Goal: Transaction & Acquisition: Purchase product/service

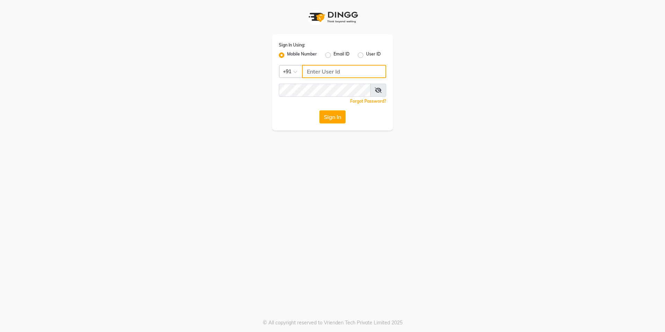
click at [330, 70] on input "Username" at bounding box center [344, 71] width 84 height 13
click at [377, 92] on icon at bounding box center [378, 90] width 7 height 6
click at [329, 121] on button "Sign In" at bounding box center [333, 116] width 26 height 13
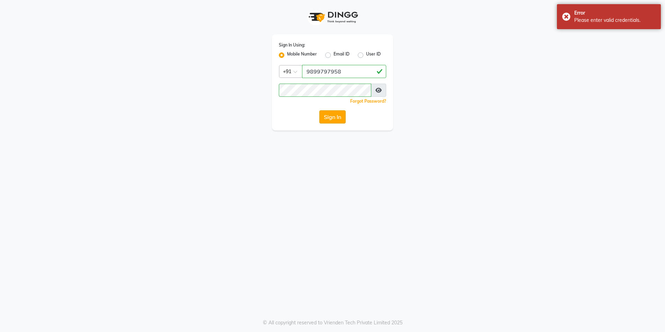
click at [325, 111] on button "Sign In" at bounding box center [333, 116] width 26 height 13
click at [328, 114] on button "Sign In" at bounding box center [333, 116] width 26 height 13
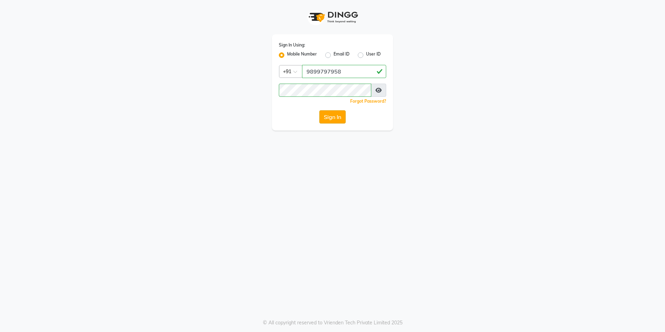
click at [320, 120] on button "Sign In" at bounding box center [333, 116] width 26 height 13
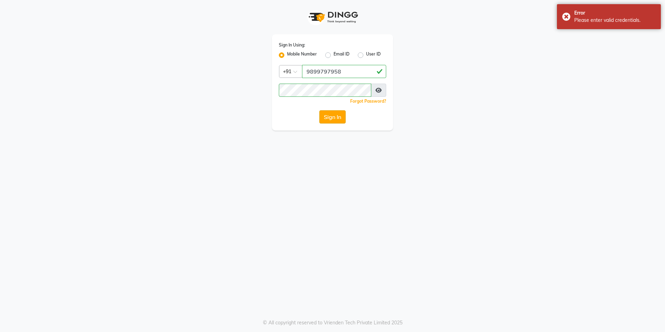
click at [333, 118] on button "Sign In" at bounding box center [333, 116] width 26 height 13
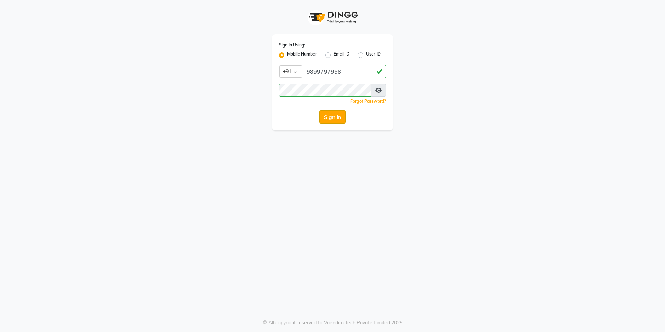
click at [332, 113] on button "Sign In" at bounding box center [333, 116] width 26 height 13
click at [326, 122] on button "Sign In" at bounding box center [333, 116] width 26 height 13
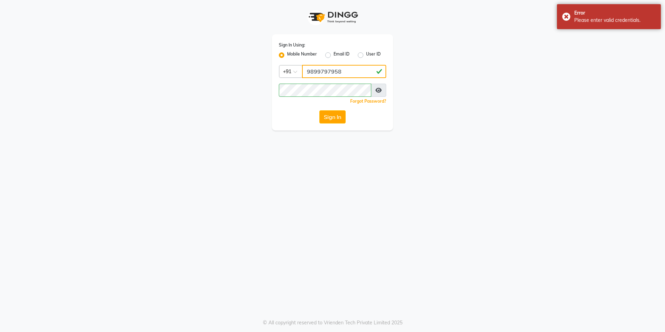
click at [346, 73] on input "9899797958" at bounding box center [344, 71] width 84 height 13
type input "9"
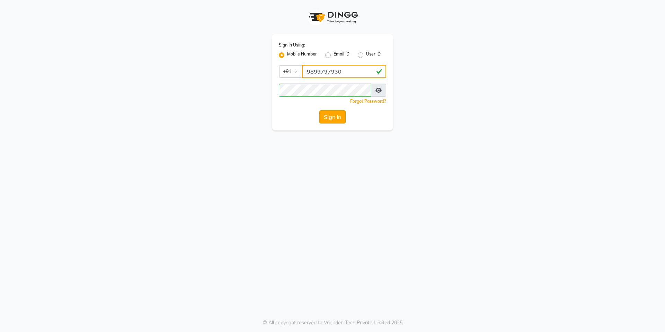
type input "9899797930"
click at [341, 119] on button "Sign In" at bounding box center [333, 116] width 26 height 13
click at [331, 116] on button "Sign In" at bounding box center [333, 116] width 26 height 13
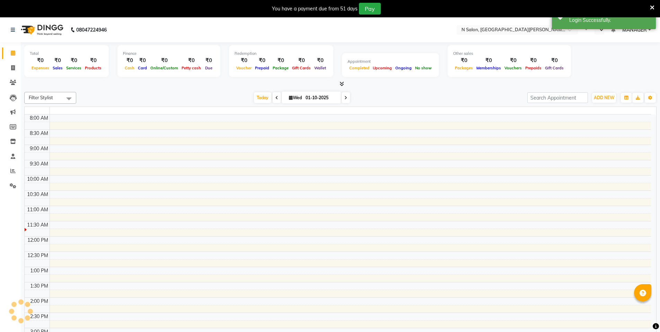
select select "en"
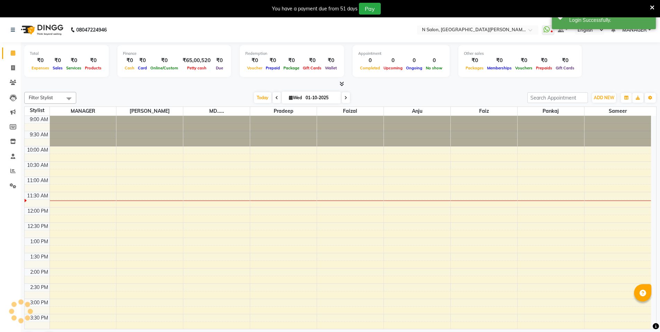
scroll to position [61, 0]
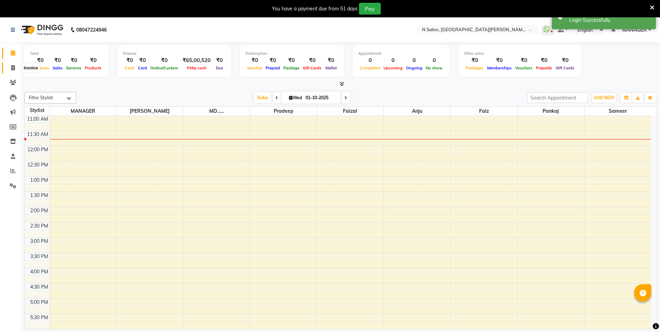
click at [9, 69] on span at bounding box center [13, 68] width 12 height 8
select select "service"
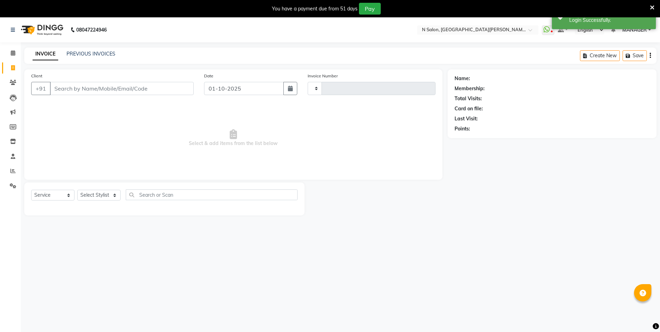
type input "4109"
select select "3472"
click at [77, 82] on input "Client" at bounding box center [122, 88] width 144 height 13
select select "P"
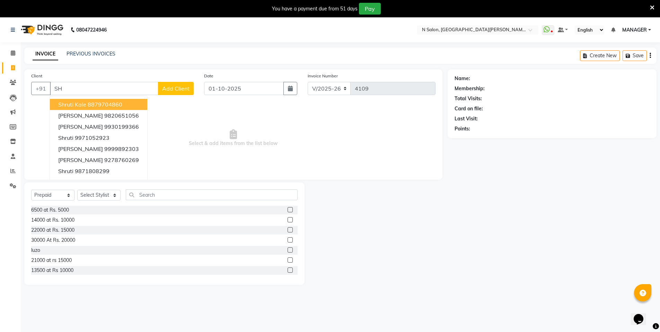
type input "S"
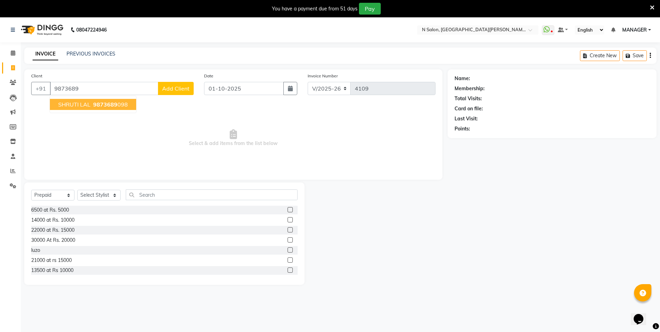
click at [92, 105] on ngb-highlight "9873689 098" at bounding box center [110, 104] width 36 height 7
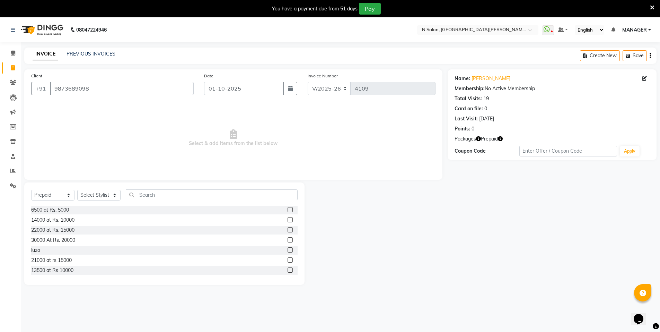
click at [501, 140] on icon "button" at bounding box center [500, 138] width 5 height 5
click at [138, 84] on input "9873689098" at bounding box center [122, 88] width 144 height 13
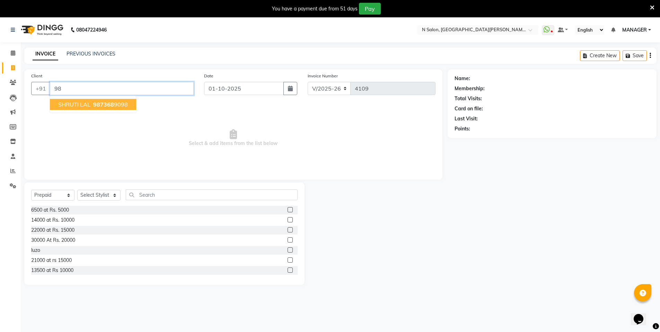
type input "9"
click at [130, 107] on button "Sheetal Mam 98107686 44" at bounding box center [94, 104] width 88 height 11
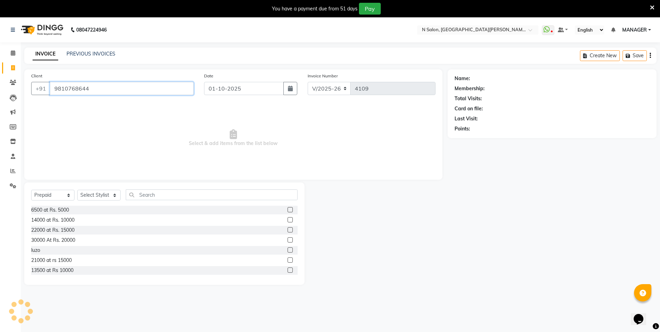
type input "9810768644"
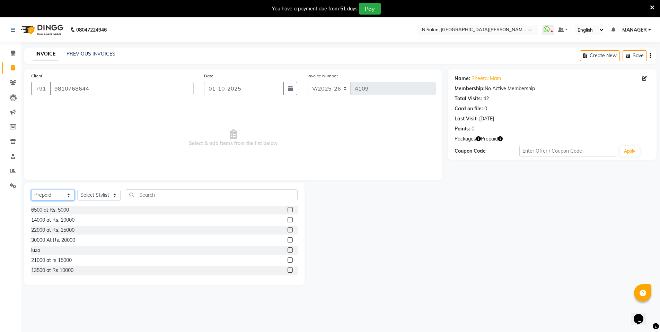
click at [52, 191] on select "Select Service Product Membership Package Voucher Prepaid Gift Card" at bounding box center [52, 195] width 43 height 11
select select "service"
click at [31, 190] on select "Select Service Product Membership Package Voucher Prepaid Gift Card" at bounding box center [52, 195] width 43 height 11
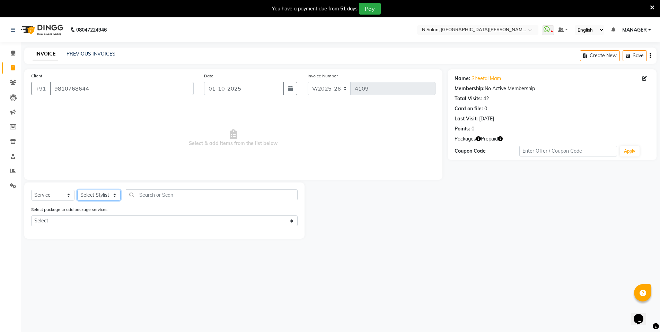
click at [92, 195] on select "Select Stylist [PERSON_NAME] [PERSON_NAME] MANAGER MD..... [PERSON_NAME] [PERSO…" at bounding box center [98, 195] width 43 height 11
select select "15667"
click at [77, 190] on select "Select Stylist [PERSON_NAME] [PERSON_NAME] MANAGER MD..... [PERSON_NAME] [PERSO…" at bounding box center [98, 195] width 43 height 11
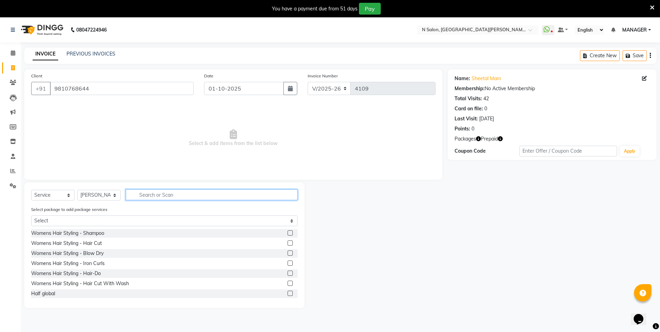
click at [175, 194] on input "text" at bounding box center [212, 194] width 172 height 11
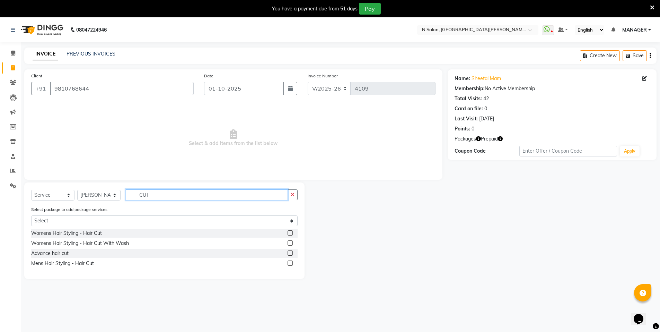
type input "CUT"
click at [292, 262] on label at bounding box center [290, 262] width 5 height 5
click at [292, 262] on input "checkbox" at bounding box center [290, 263] width 5 height 5
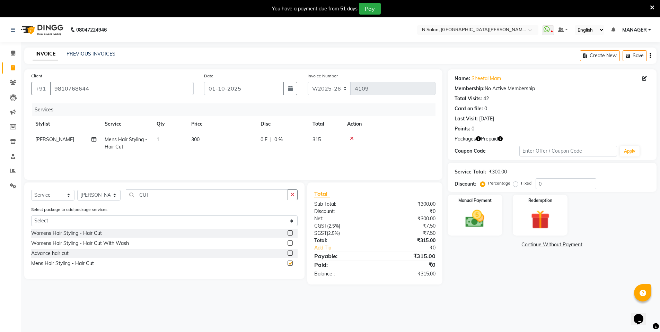
checkbox input "false"
click at [551, 215] on img at bounding box center [540, 219] width 32 height 25
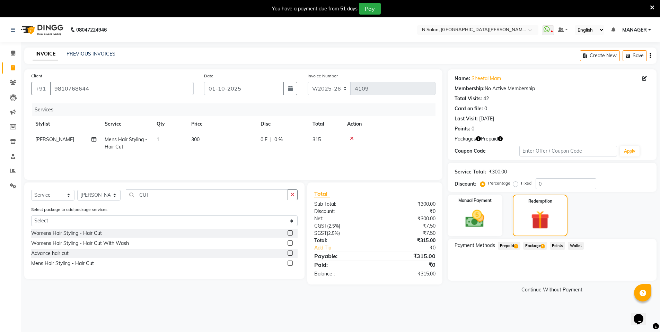
click at [508, 246] on span "Prepaid 1" at bounding box center [509, 246] width 23 height 8
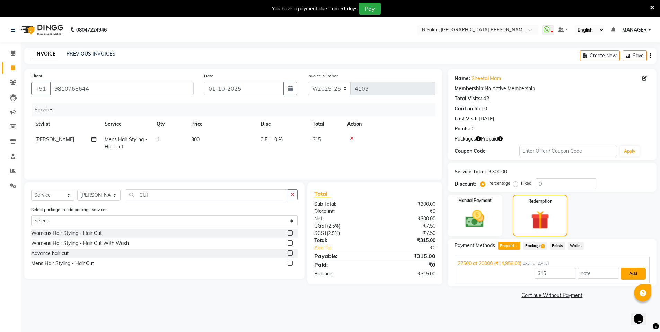
click at [634, 269] on button "Add" at bounding box center [633, 274] width 25 height 12
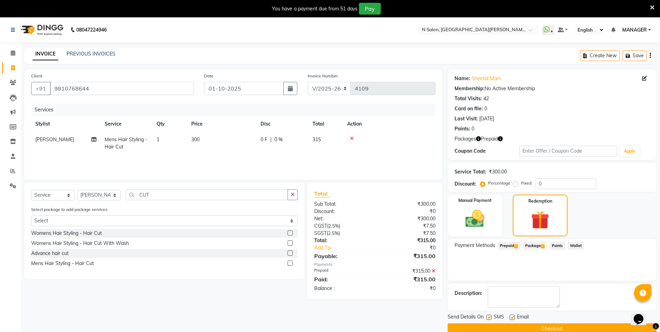
scroll to position [17, 0]
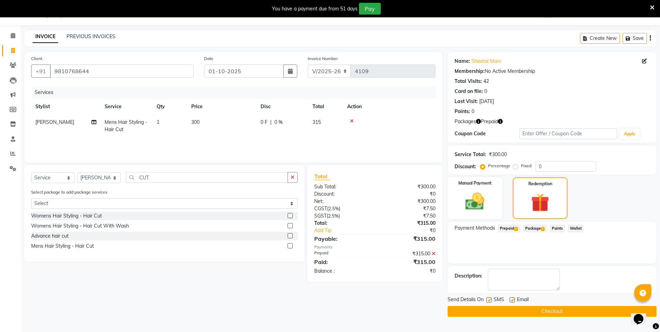
click at [571, 311] on button "Checkout" at bounding box center [552, 311] width 209 height 11
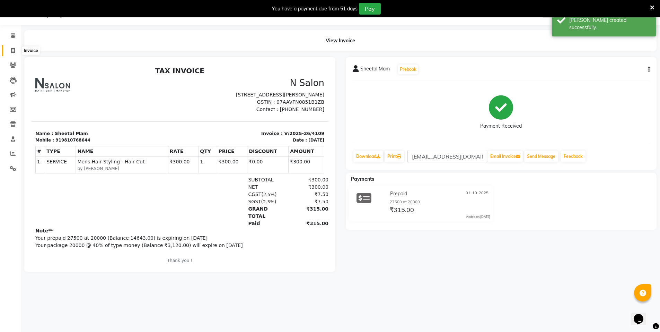
click at [13, 51] on icon at bounding box center [13, 50] width 4 height 5
select select "service"
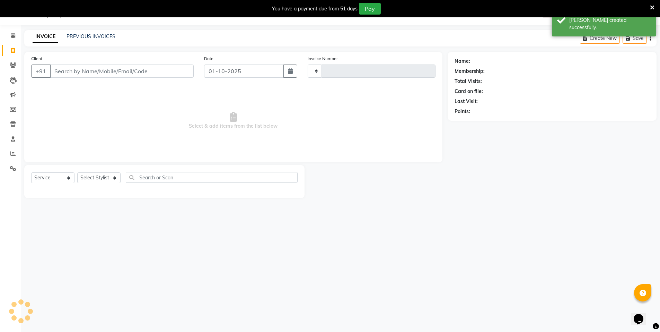
type input "4110"
select select "3472"
click at [136, 70] on input "Client" at bounding box center [122, 70] width 144 height 13
select select "P"
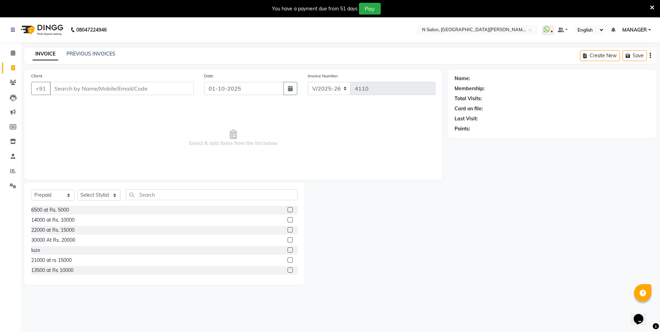
drag, startPoint x: 665, startPoint y: 31, endPoint x: 665, endPoint y: 325, distance: 293.9
click at [660, 325] on html "08047224946 Select Location × N Salon, [GEOGRAPHIC_DATA][PERSON_NAME] WhatsApp …" at bounding box center [330, 166] width 660 height 332
click at [88, 91] on input "Client" at bounding box center [122, 88] width 144 height 13
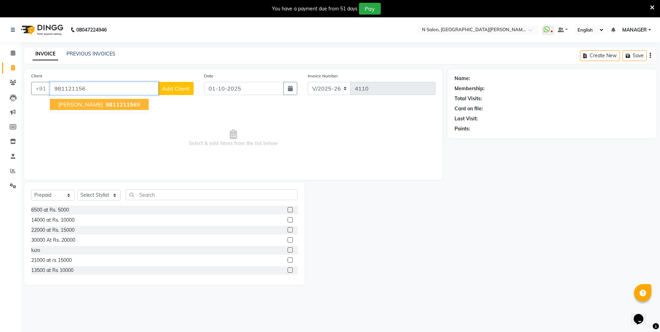
click at [104, 101] on ngb-highlight "981121156 9" at bounding box center [122, 104] width 36 height 7
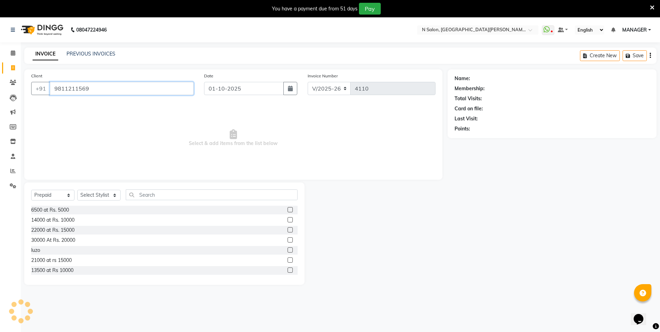
type input "9811211569"
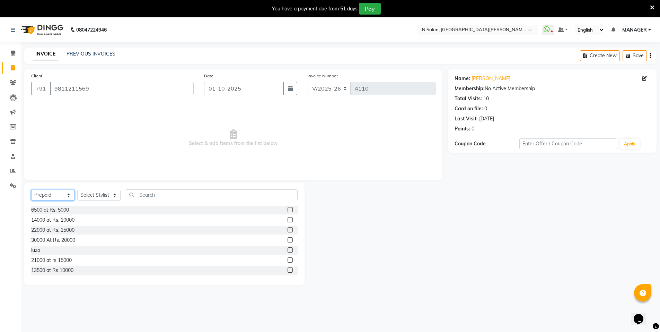
click at [42, 195] on select "Select Service Product Membership Package Voucher Prepaid Gift Card" at bounding box center [52, 195] width 43 height 11
click at [31, 190] on select "Select Service Product Membership Package Voucher Prepaid Gift Card" at bounding box center [52, 195] width 43 height 11
click at [57, 198] on select "Select Service Product Membership Package Voucher Prepaid Gift Card" at bounding box center [52, 195] width 43 height 11
select select "service"
click at [31, 190] on select "Select Service Product Membership Package Voucher Prepaid Gift Card" at bounding box center [52, 195] width 43 height 11
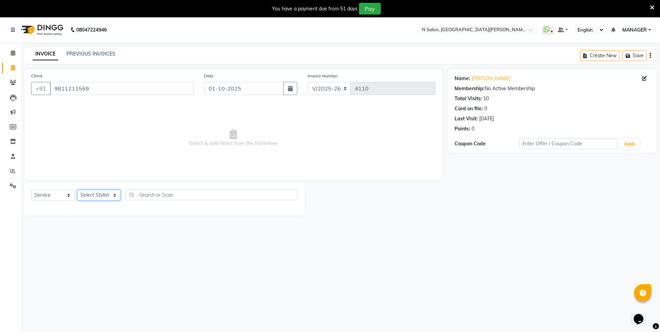
click at [108, 194] on select "Select Stylist [PERSON_NAME] [PERSON_NAME] MANAGER MD..... [PERSON_NAME] [PERSO…" at bounding box center [98, 195] width 43 height 11
select select "15673"
click at [77, 190] on select "Select Stylist [PERSON_NAME] [PERSON_NAME] MANAGER MD..... [PERSON_NAME] [PERSO…" at bounding box center [98, 195] width 43 height 11
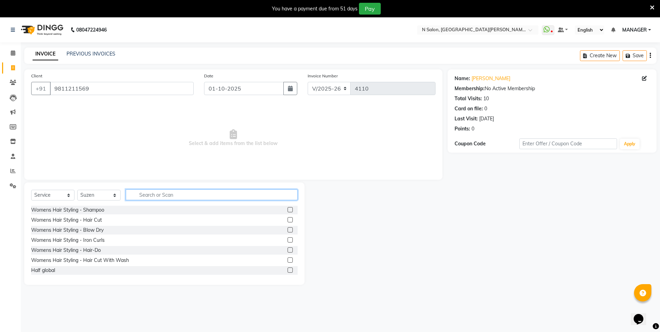
click at [180, 197] on input "text" at bounding box center [212, 194] width 172 height 11
type input "[PERSON_NAME]"
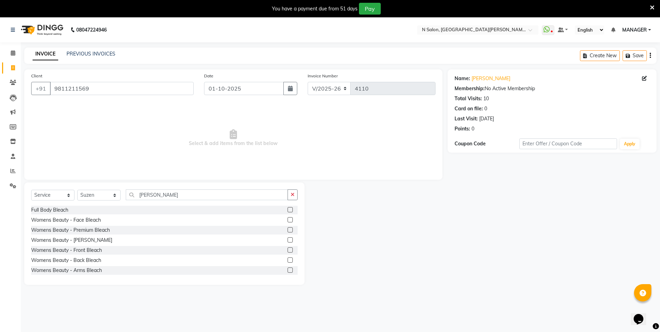
click at [288, 230] on label at bounding box center [290, 229] width 5 height 5
click at [288, 230] on input "checkbox" at bounding box center [290, 230] width 5 height 5
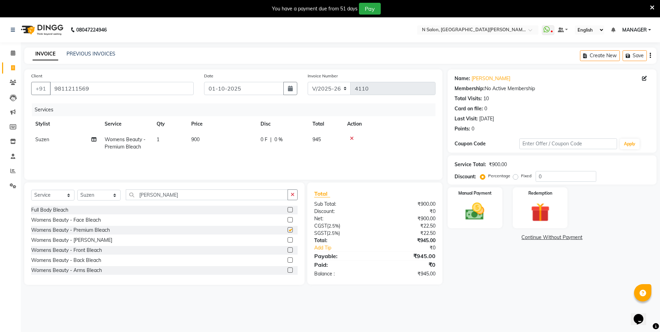
checkbox input "false"
click at [172, 195] on input "[PERSON_NAME]" at bounding box center [207, 194] width 162 height 11
type input "B"
type input "ARMS"
click at [288, 228] on label at bounding box center [290, 229] width 5 height 5
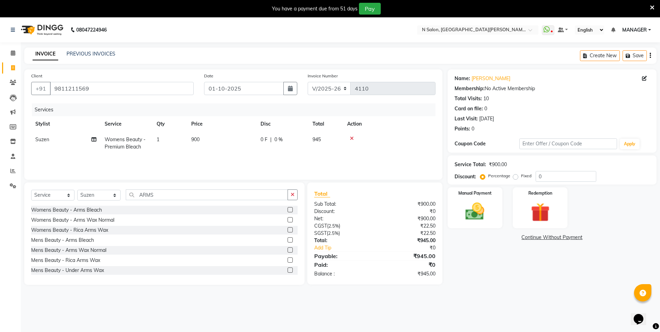
click at [288, 228] on input "checkbox" at bounding box center [290, 230] width 5 height 5
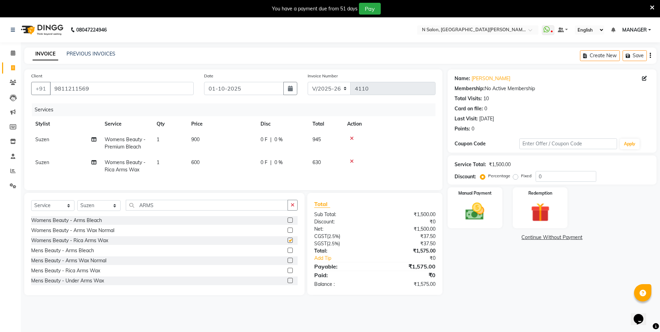
checkbox input "false"
click at [558, 208] on div "Redemption" at bounding box center [540, 207] width 57 height 43
click at [506, 239] on span "Prepaid" at bounding box center [507, 238] width 19 height 8
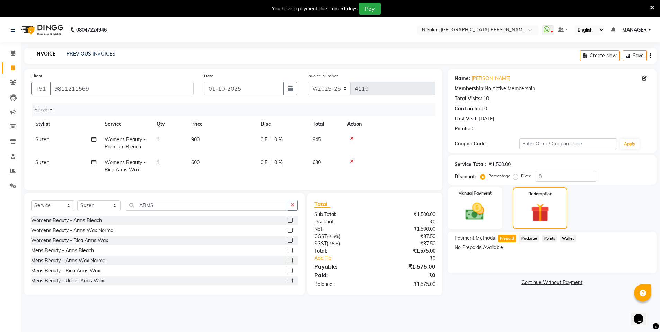
click at [608, 258] on div "Payment Methods Prepaid Package Points Wallet No Prepaids Available" at bounding box center [552, 253] width 209 height 42
click at [485, 209] on img at bounding box center [475, 211] width 32 height 23
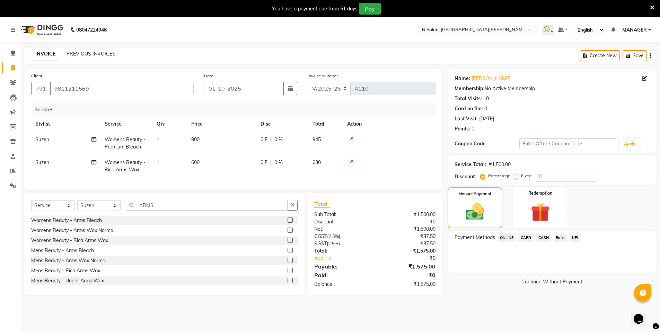
click at [541, 237] on span "CASH" at bounding box center [543, 238] width 15 height 8
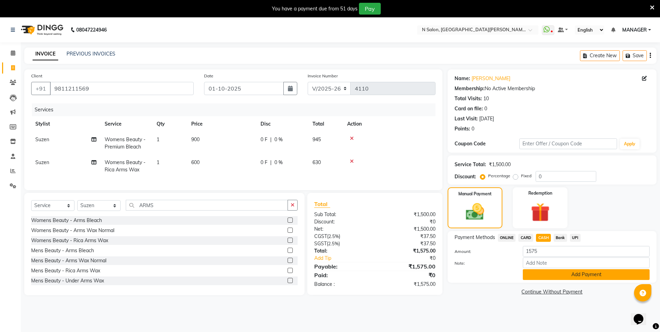
click at [560, 275] on button "Add Payment" at bounding box center [586, 274] width 127 height 11
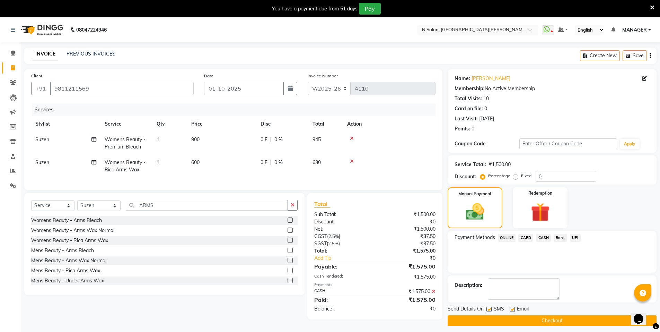
click at [553, 319] on button "Checkout" at bounding box center [552, 320] width 209 height 11
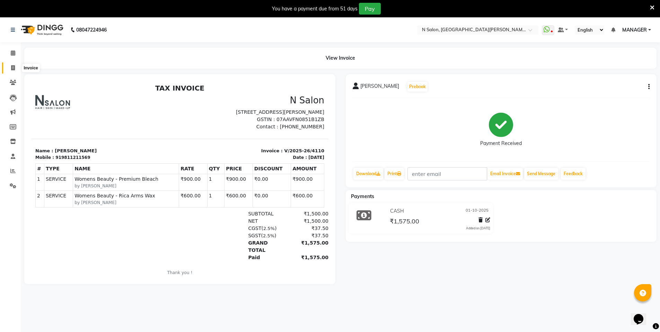
drag, startPoint x: 9, startPoint y: 67, endPoint x: 13, endPoint y: 68, distance: 4.4
click at [9, 67] on span at bounding box center [13, 68] width 12 height 8
select select "service"
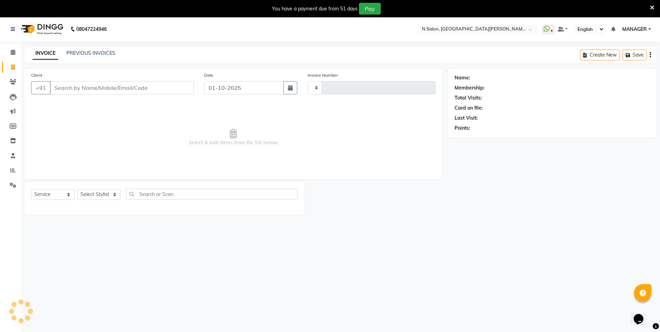
type input "4111"
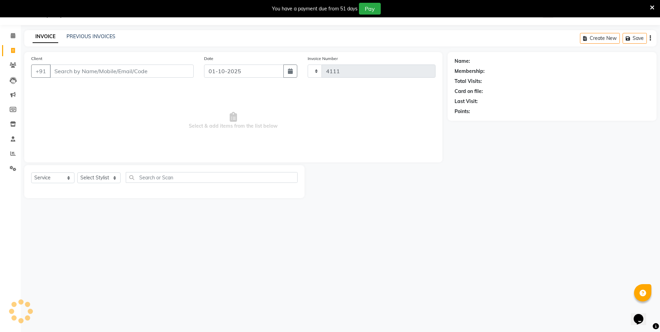
select select "3472"
select select "P"
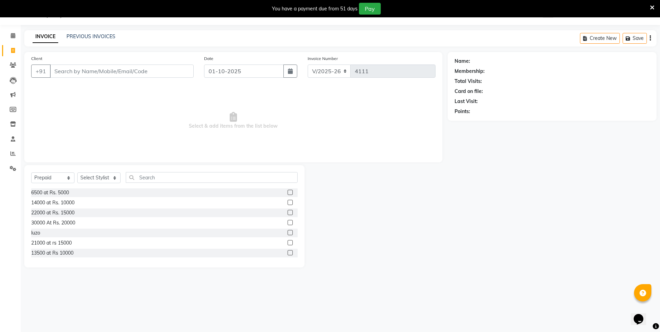
click at [86, 71] on input "Client" at bounding box center [122, 70] width 144 height 13
type input "9818266891"
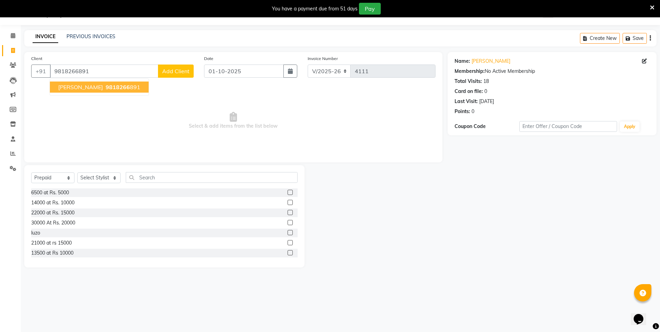
click at [84, 86] on span "[PERSON_NAME]" at bounding box center [80, 87] width 45 height 7
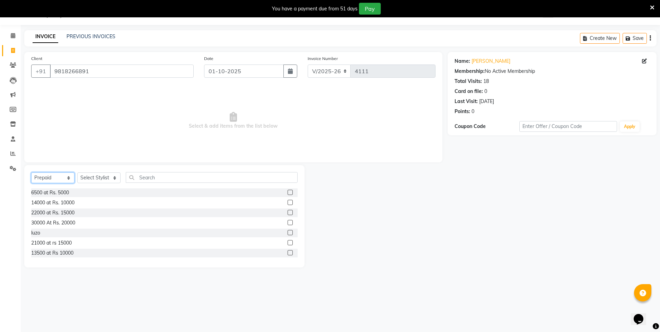
click at [50, 179] on select "Select Service Product Membership Package Voucher Prepaid Gift Card" at bounding box center [52, 177] width 43 height 11
select select "service"
click at [31, 172] on select "Select Service Product Membership Package Voucher Prepaid Gift Card" at bounding box center [52, 177] width 43 height 11
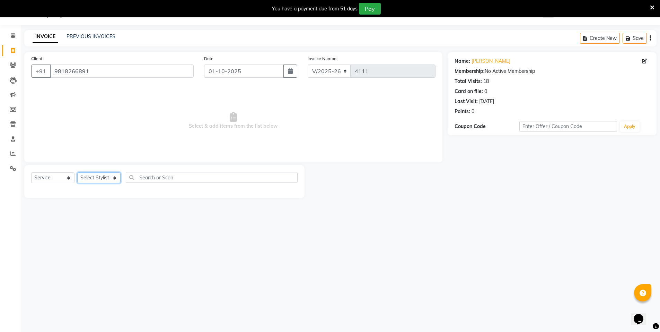
click at [91, 175] on select "Select Stylist [PERSON_NAME] [PERSON_NAME] MANAGER MD..... [PERSON_NAME] [PERSO…" at bounding box center [98, 177] width 43 height 11
select select "15668"
click at [77, 172] on select "Select Stylist [PERSON_NAME] [PERSON_NAME] MANAGER MD..... [PERSON_NAME] [PERSO…" at bounding box center [98, 177] width 43 height 11
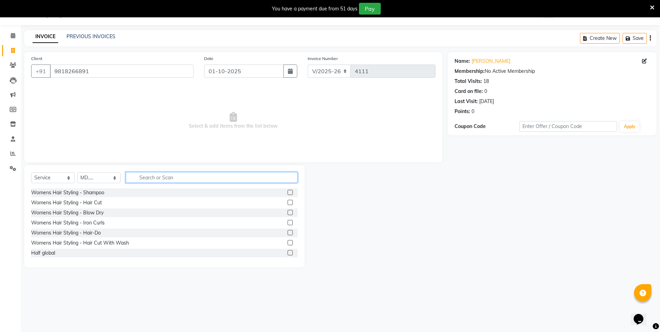
click at [158, 173] on input "text" at bounding box center [212, 177] width 172 height 11
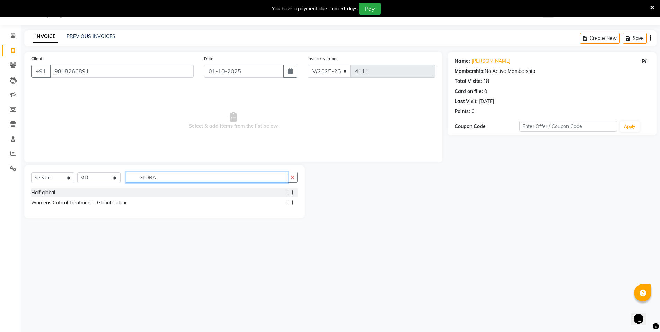
type input "GLOBA"
click at [290, 203] on label at bounding box center [290, 202] width 5 height 5
click at [290, 203] on input "checkbox" at bounding box center [290, 202] width 5 height 5
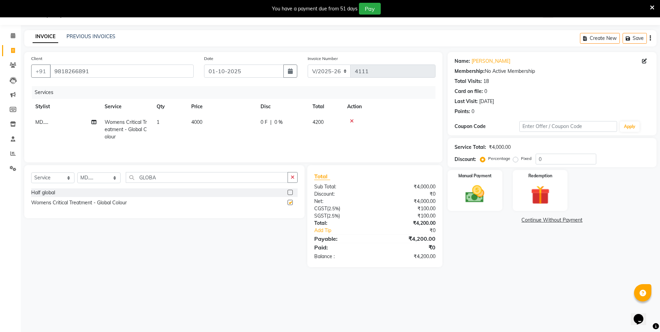
checkbox input "false"
click at [208, 123] on td "4000" at bounding box center [221, 129] width 69 height 30
select select "15668"
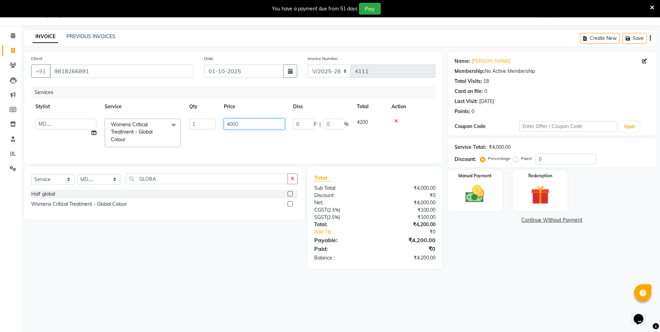
click at [246, 127] on input "4000" at bounding box center [254, 124] width 61 height 11
type input "4500"
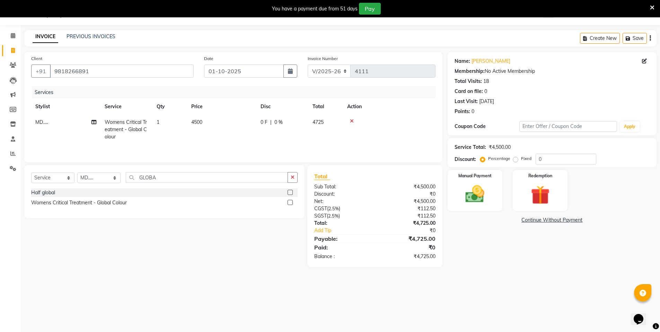
click at [245, 140] on td "4500" at bounding box center [221, 129] width 69 height 30
select select "15668"
click at [458, 194] on div "Manual Payment" at bounding box center [474, 190] width 57 height 43
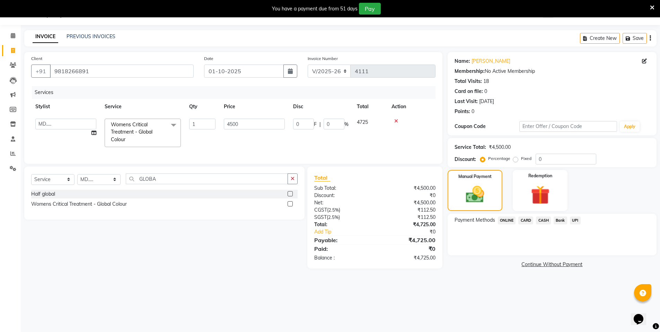
click at [509, 220] on span "ONLINE" at bounding box center [507, 220] width 18 height 8
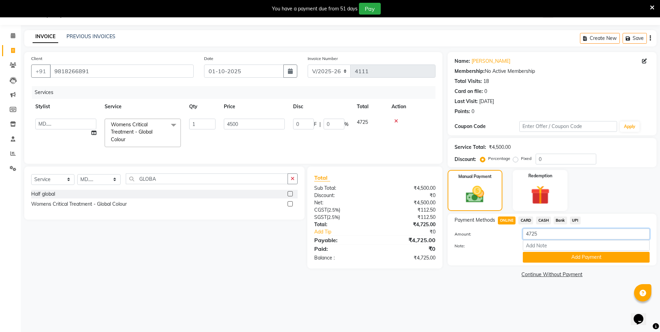
click at [544, 233] on input "4725" at bounding box center [586, 233] width 127 height 11
click at [543, 220] on span "CASH" at bounding box center [543, 220] width 15 height 8
click at [501, 220] on span "ONLINE" at bounding box center [507, 220] width 18 height 8
click at [511, 221] on span "ONLINE" at bounding box center [507, 220] width 18 height 8
click at [548, 236] on input "4725" at bounding box center [586, 233] width 127 height 11
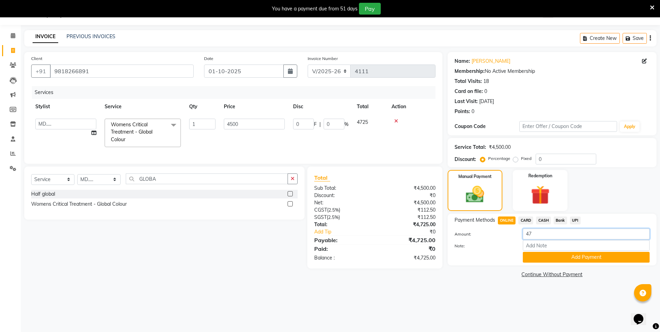
type input "4"
type input "4500"
click at [565, 258] on button "Add Payment" at bounding box center [586, 257] width 127 height 11
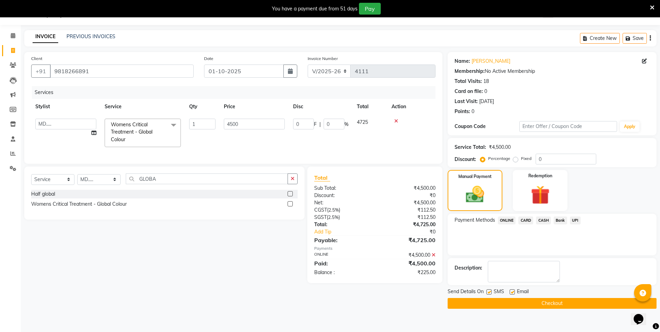
click at [507, 220] on span "ONLINE" at bounding box center [507, 220] width 18 height 8
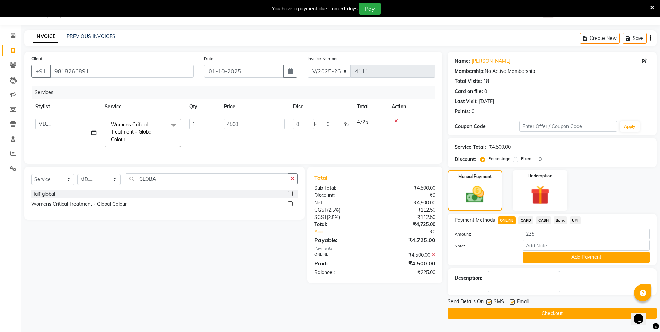
click at [544, 222] on span "CASH" at bounding box center [543, 220] width 15 height 8
click at [552, 255] on button "Add Payment" at bounding box center [586, 257] width 127 height 11
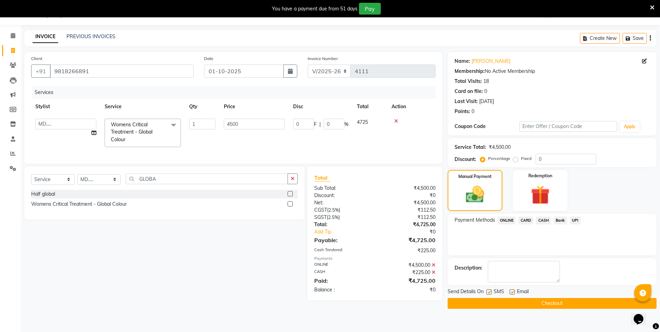
click at [552, 302] on button "Checkout" at bounding box center [552, 303] width 209 height 11
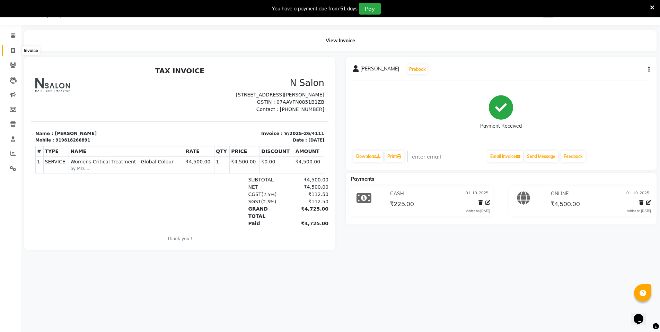
click at [8, 50] on span at bounding box center [13, 51] width 12 height 8
select select "service"
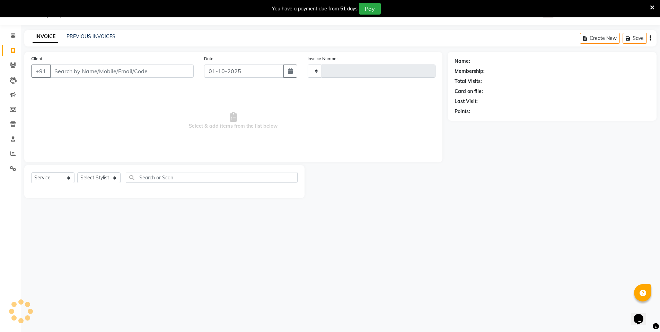
type input "4112"
select select "3472"
click at [71, 78] on div "Client +91" at bounding box center [112, 69] width 173 height 28
select select "P"
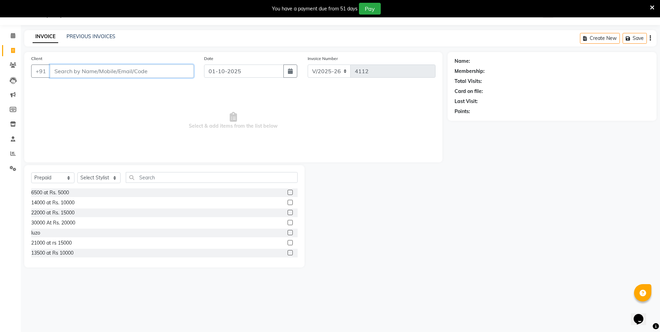
click at [76, 73] on input "Client" at bounding box center [122, 70] width 144 height 13
type input "9811990777"
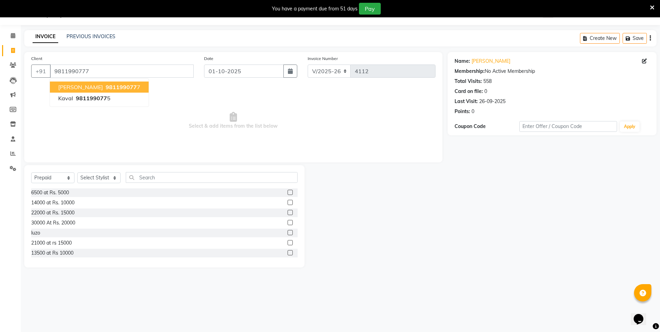
click at [114, 87] on span "981199077" at bounding box center [121, 87] width 31 height 7
click at [58, 175] on select "Select Service Product Membership Package Voucher Prepaid Gift Card" at bounding box center [52, 177] width 43 height 11
select select "service"
click at [31, 172] on select "Select Service Product Membership Package Voucher Prepaid Gift Card" at bounding box center [52, 177] width 43 height 11
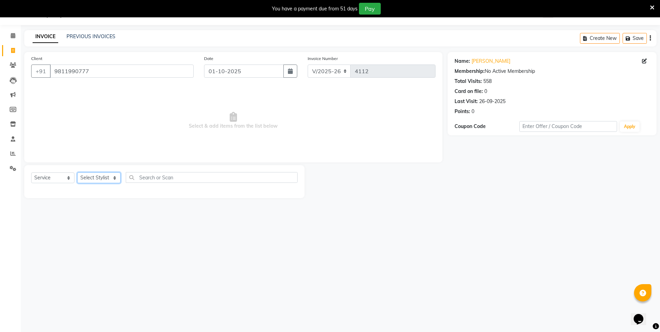
click at [115, 177] on select "Select Stylist [PERSON_NAME] [PERSON_NAME] MANAGER MD..... [PERSON_NAME] [PERSO…" at bounding box center [98, 177] width 43 height 11
select select "15673"
click at [77, 172] on select "Select Stylist [PERSON_NAME] [PERSON_NAME] MANAGER MD..... [PERSON_NAME] [PERSO…" at bounding box center [98, 177] width 43 height 11
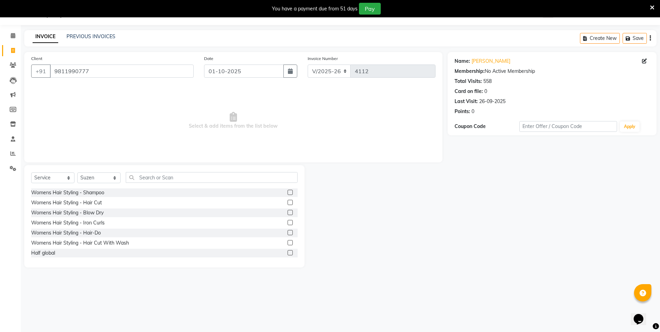
click at [199, 172] on div "Select Service Product Membership Package Voucher Prepaid Gift Card Select Styl…" at bounding box center [164, 216] width 280 height 102
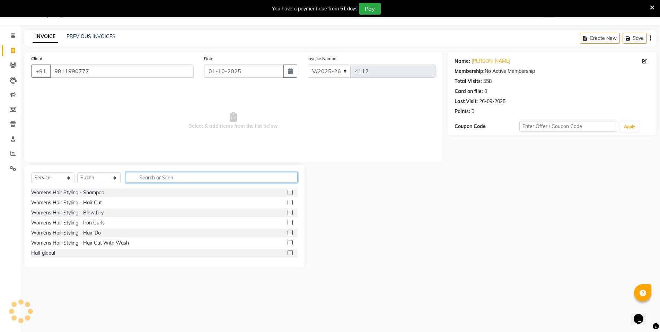
click at [178, 172] on input "text" at bounding box center [212, 177] width 172 height 11
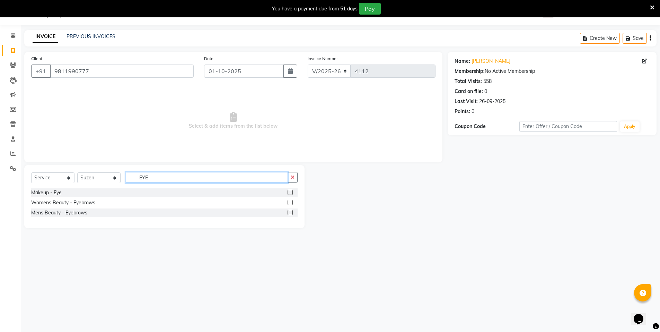
type input "EYE"
click at [288, 204] on label at bounding box center [290, 202] width 5 height 5
click at [288, 204] on input "checkbox" at bounding box center [290, 202] width 5 height 5
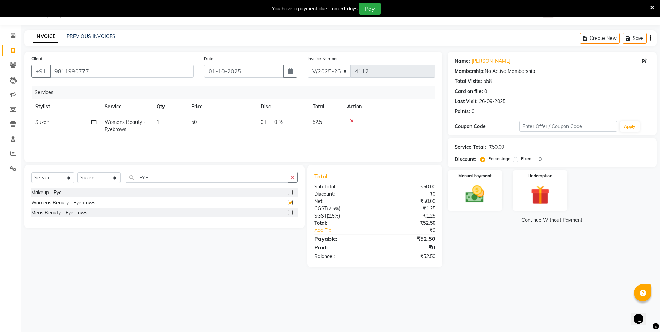
checkbox input "false"
click at [203, 125] on td "50" at bounding box center [221, 125] width 69 height 23
select select "15673"
click at [201, 123] on input "1" at bounding box center [202, 124] width 26 height 11
type input "2"
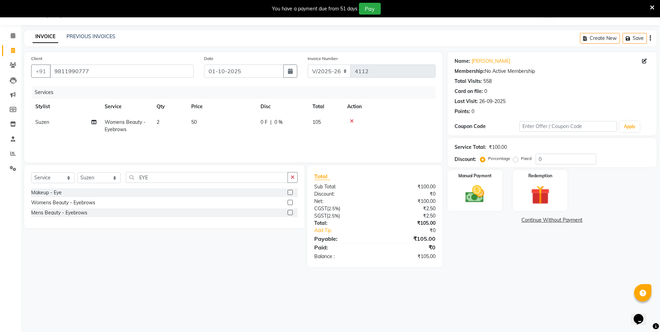
click at [140, 238] on div "Select Service Product Membership Package Voucher Prepaid Gift Card Select Styl…" at bounding box center [162, 216] width 286 height 102
click at [458, 189] on div "Manual Payment" at bounding box center [474, 190] width 57 height 43
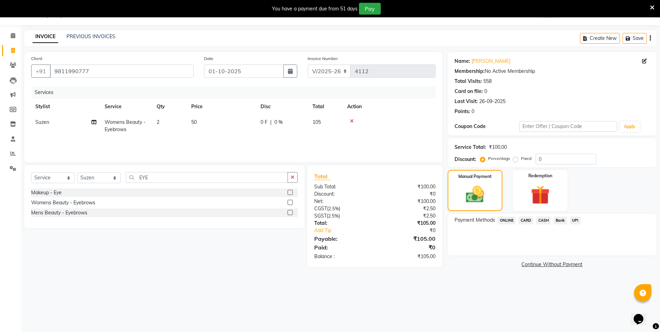
click at [546, 223] on span "CASH" at bounding box center [543, 220] width 15 height 8
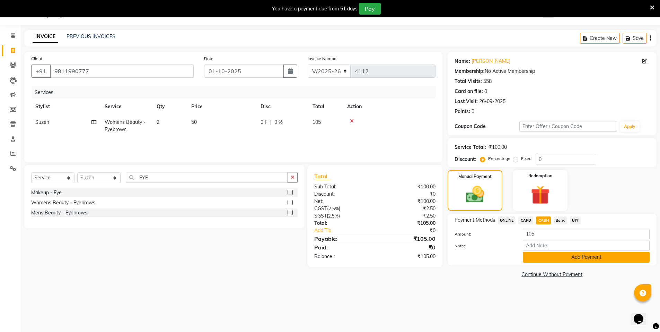
click at [583, 257] on button "Add Payment" at bounding box center [586, 257] width 127 height 11
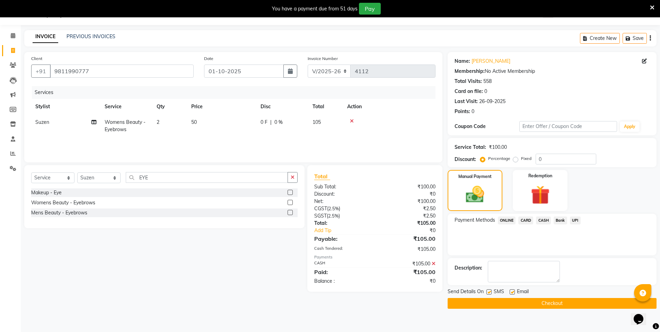
drag, startPoint x: 547, startPoint y: 303, endPoint x: 548, endPoint y: 297, distance: 6.0
click at [547, 303] on button "Checkout" at bounding box center [552, 303] width 209 height 11
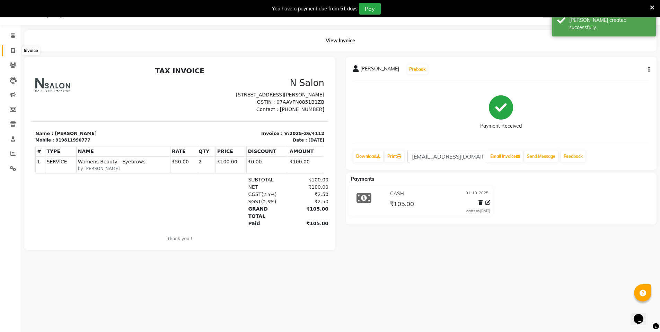
click at [15, 47] on span at bounding box center [13, 51] width 12 height 8
select select "service"
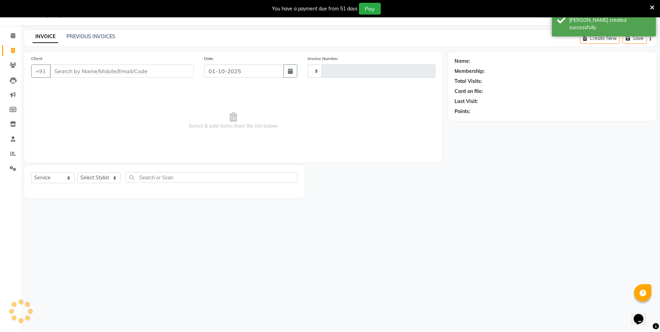
type input "4113"
select select "3472"
click at [73, 71] on input "Client" at bounding box center [122, 70] width 144 height 13
select select "P"
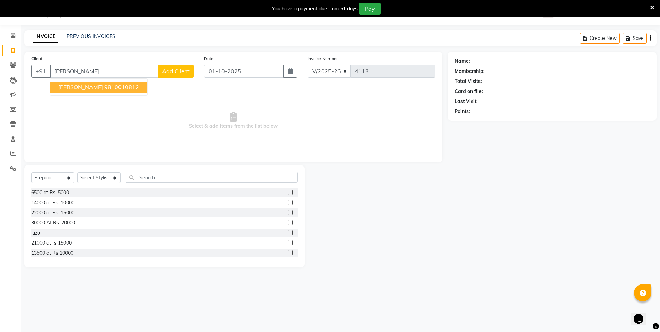
click at [79, 90] on span "[PERSON_NAME]" at bounding box center [80, 87] width 45 height 7
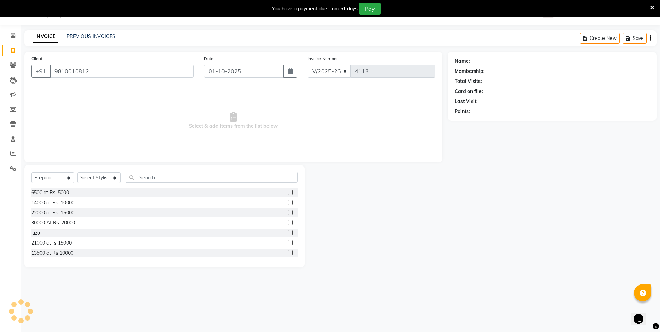
type input "9810010812"
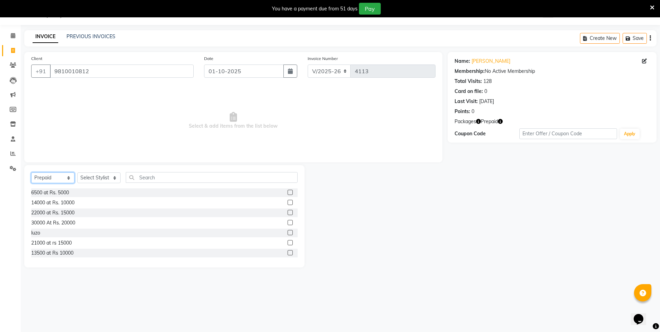
click at [69, 178] on select "Select Service Product Membership Package Voucher Prepaid Gift Card" at bounding box center [52, 177] width 43 height 11
select select "service"
click at [31, 172] on select "Select Service Product Membership Package Voucher Prepaid Gift Card" at bounding box center [52, 177] width 43 height 11
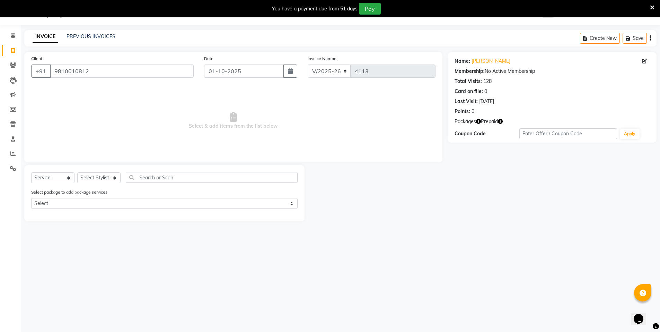
click at [102, 172] on div "Select Service Product Membership Package Voucher Prepaid Gift Card Select Styl…" at bounding box center [164, 180] width 267 height 16
click at [113, 177] on select "Select Stylist [PERSON_NAME] [PERSON_NAME] MANAGER MD..... [PERSON_NAME] [PERSO…" at bounding box center [98, 177] width 43 height 11
select select "15668"
click at [77, 172] on select "Select Stylist [PERSON_NAME] [PERSON_NAME] MANAGER MD..... [PERSON_NAME] [PERSO…" at bounding box center [98, 177] width 43 height 11
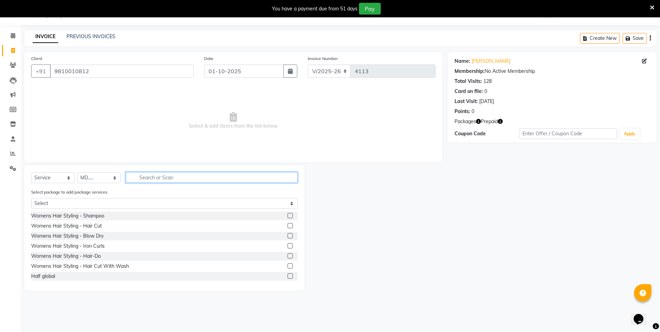
click at [150, 180] on input "text" at bounding box center [212, 177] width 172 height 11
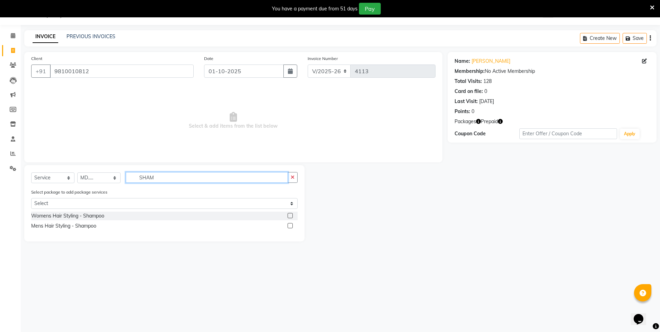
type input "SHAM"
click at [294, 218] on div at bounding box center [293, 215] width 10 height 9
click at [289, 218] on div at bounding box center [290, 216] width 5 height 7
drag, startPoint x: 294, startPoint y: 215, endPoint x: 287, endPoint y: 215, distance: 7.3
click at [291, 215] on div at bounding box center [293, 215] width 10 height 9
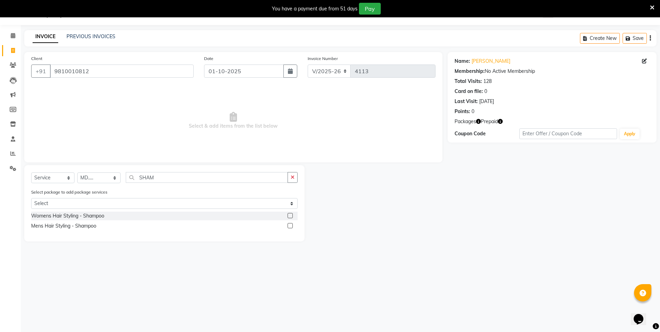
click at [287, 215] on div "Womens Hair Styling - Shampoo" at bounding box center [164, 215] width 267 height 9
click at [289, 215] on label at bounding box center [290, 215] width 5 height 5
click at [289, 215] on input "checkbox" at bounding box center [290, 216] width 5 height 5
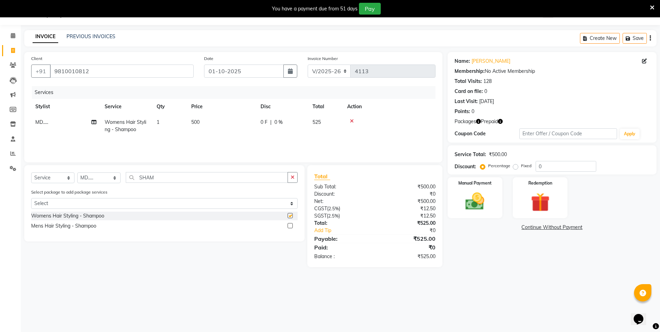
checkbox input "false"
click at [223, 119] on td "500" at bounding box center [221, 125] width 69 height 23
select select "15668"
click at [239, 127] on input "500" at bounding box center [254, 124] width 61 height 11
type input "5"
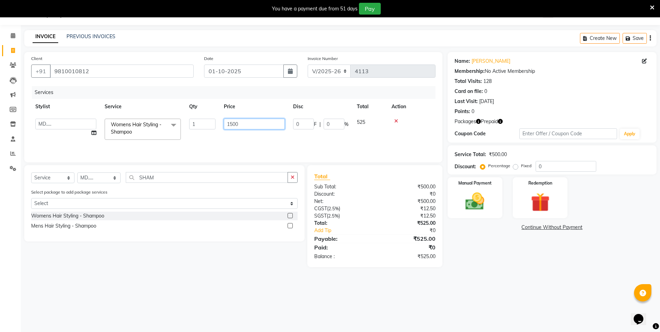
click at [255, 122] on input "1500" at bounding box center [254, 124] width 61 height 11
type input "1"
type input "300"
click at [302, 286] on div "08047224946 Select Location × N Salon, [GEOGRAPHIC_DATA][PERSON_NAME] WhatsApp …" at bounding box center [330, 166] width 660 height 332
click at [536, 184] on label "Redemption" at bounding box center [540, 182] width 25 height 7
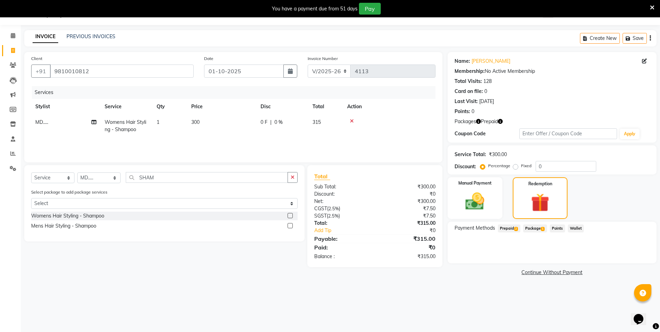
click at [512, 226] on span "Prepaid 2" at bounding box center [509, 228] width 23 height 8
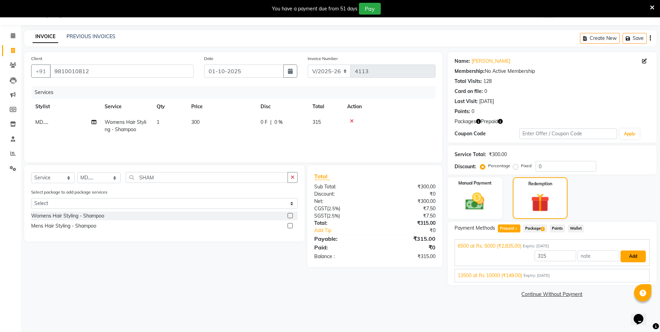
click at [631, 258] on button "Add" at bounding box center [633, 256] width 25 height 12
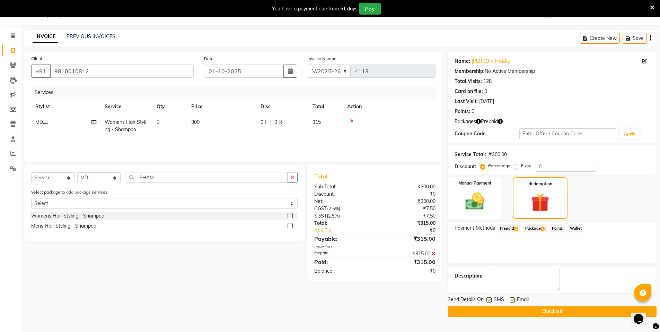
drag, startPoint x: 487, startPoint y: 298, endPoint x: 508, endPoint y: 298, distance: 20.4
click at [493, 298] on div "SMS" at bounding box center [498, 300] width 23 height 9
click at [513, 298] on label at bounding box center [512, 299] width 5 height 5
click at [513, 298] on input "checkbox" at bounding box center [512, 300] width 5 height 5
checkbox input "false"
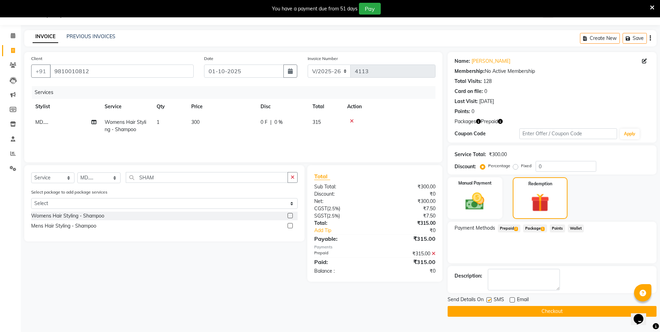
click at [491, 298] on label at bounding box center [489, 299] width 5 height 5
click at [491, 298] on input "checkbox" at bounding box center [489, 300] width 5 height 5
checkbox input "false"
click at [548, 309] on button "Checkout" at bounding box center [552, 311] width 209 height 11
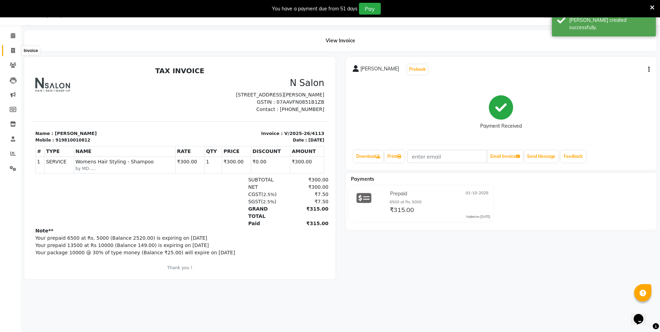
click at [11, 48] on icon at bounding box center [13, 50] width 4 height 5
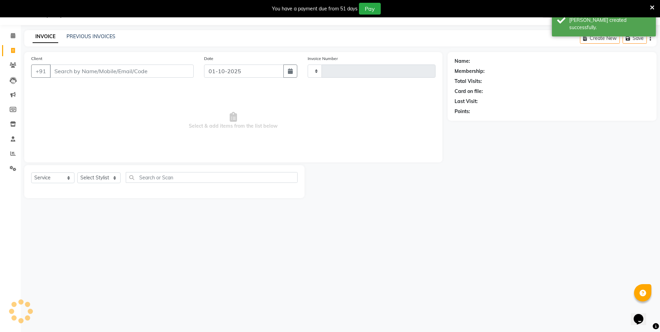
click at [75, 73] on input "Client" at bounding box center [122, 70] width 144 height 13
select select "P"
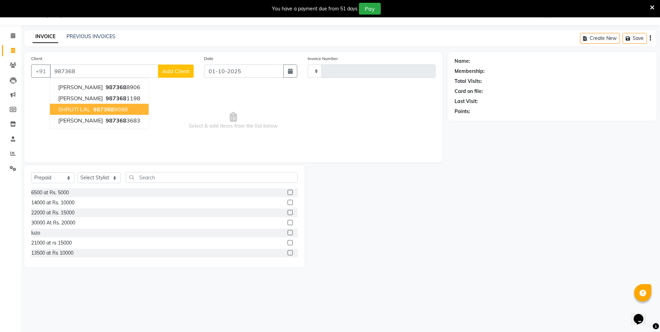
click at [94, 114] on button "SHRUTI LAL 987368 9098" at bounding box center [99, 109] width 99 height 11
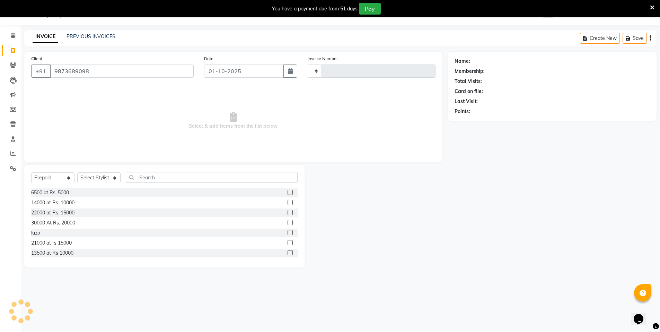
type input "9873689098"
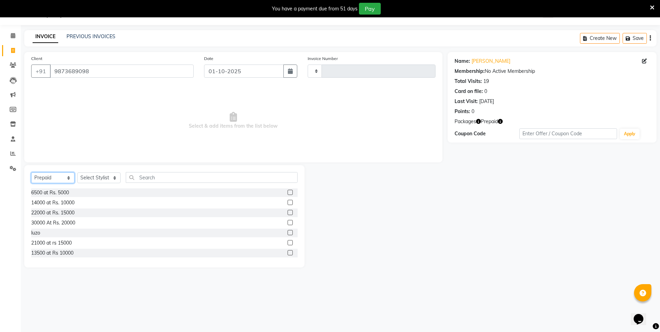
drag, startPoint x: 68, startPoint y: 177, endPoint x: 62, endPoint y: 182, distance: 7.2
click at [66, 178] on select "Select Service Product Membership Package Voucher Prepaid Gift Card" at bounding box center [52, 177] width 43 height 11
select select "service"
click at [31, 172] on select "Select Service Product Membership Package Voucher Prepaid Gift Card" at bounding box center [52, 177] width 43 height 11
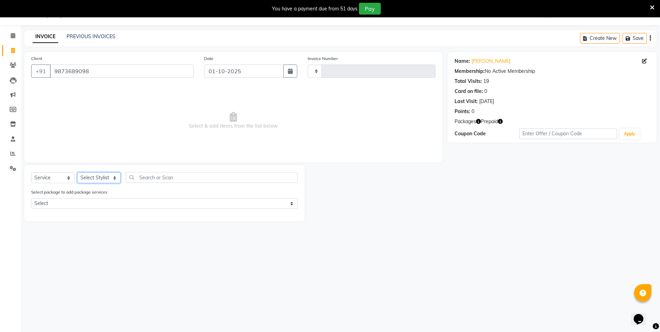
drag, startPoint x: 96, startPoint y: 177, endPoint x: 96, endPoint y: 181, distance: 3.8
click at [96, 177] on select "Select Stylist [PERSON_NAME] [PERSON_NAME] MANAGER MD..... [PERSON_NAME] [PERSO…" at bounding box center [98, 177] width 43 height 11
select select "15668"
click at [77, 172] on select "Select Stylist [PERSON_NAME] [PERSON_NAME] MANAGER MD..... [PERSON_NAME] [PERSO…" at bounding box center [98, 177] width 43 height 11
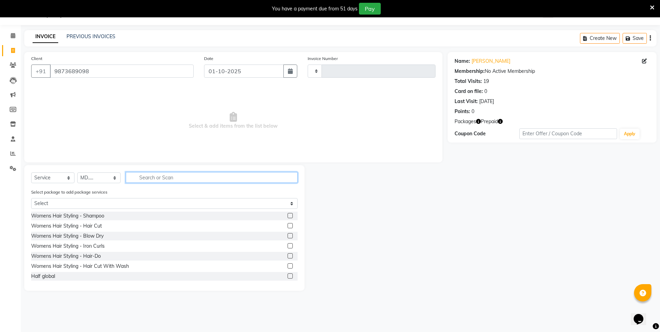
click at [148, 176] on input "text" at bounding box center [212, 177] width 172 height 11
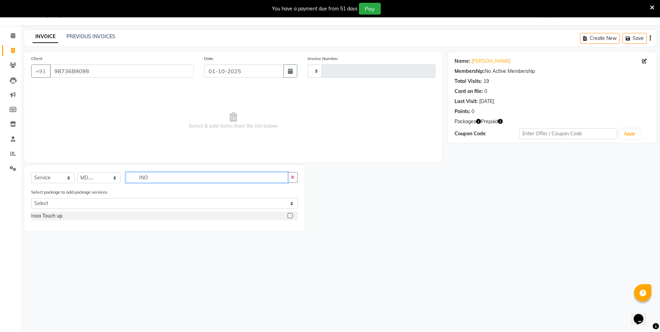
type input "INO"
click at [289, 217] on label at bounding box center [290, 215] width 5 height 5
click at [289, 217] on input "checkbox" at bounding box center [290, 216] width 5 height 5
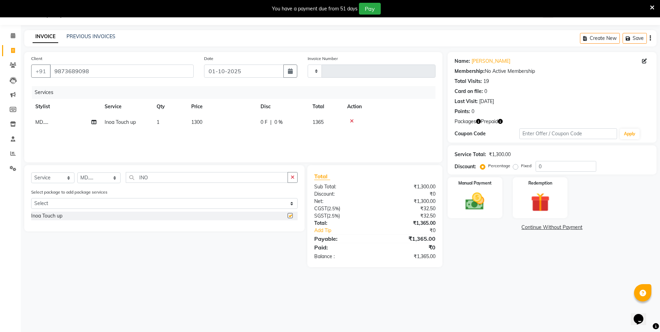
checkbox input "false"
click at [547, 189] on div "Redemption" at bounding box center [540, 197] width 57 height 43
click at [512, 227] on span "Prepaid 2" at bounding box center [509, 228] width 23 height 8
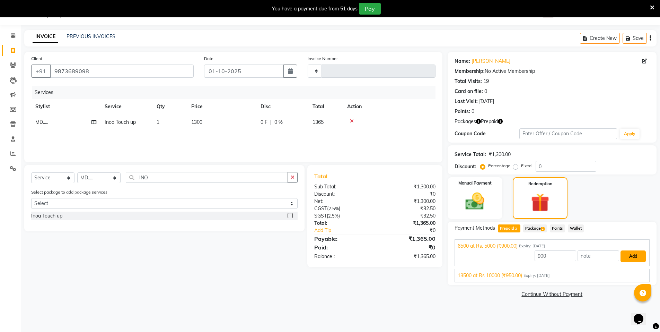
click at [633, 258] on button "Add" at bounding box center [633, 256] width 25 height 12
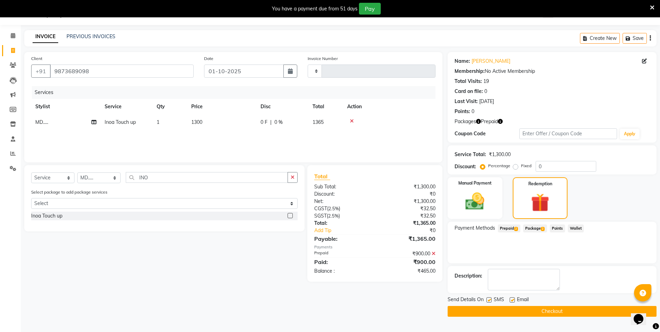
click at [511, 224] on span "Prepaid 2" at bounding box center [509, 228] width 23 height 8
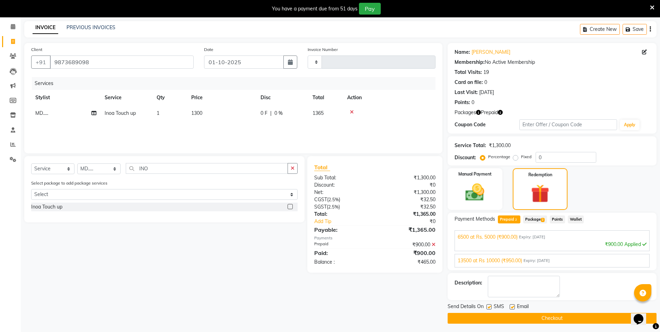
scroll to position [28, 0]
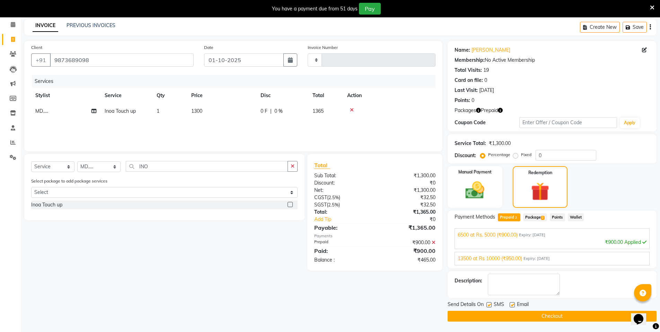
click at [547, 318] on button "Checkout" at bounding box center [552, 316] width 209 height 11
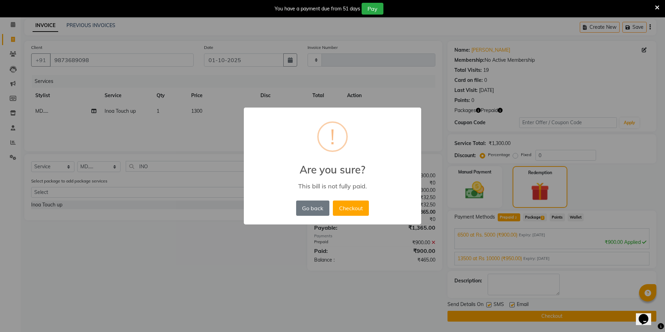
drag, startPoint x: 317, startPoint y: 205, endPoint x: 322, endPoint y: 212, distance: 9.2
click at [316, 205] on button "Go back" at bounding box center [312, 207] width 33 height 15
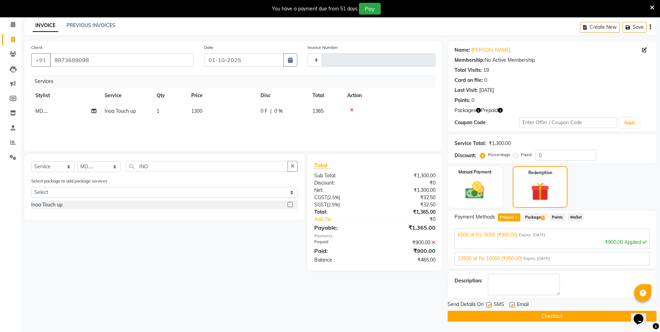
click at [522, 257] on span "13500 at Rs 10000 (₹950.00)" at bounding box center [490, 258] width 64 height 7
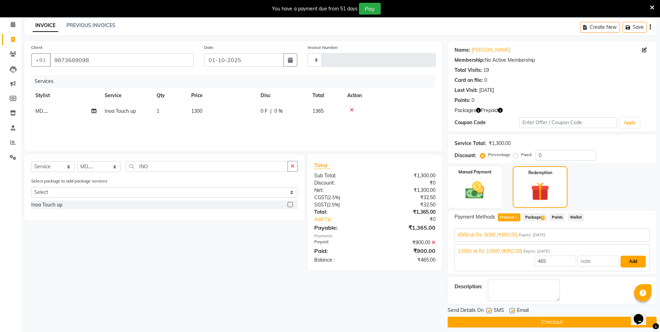
click at [636, 262] on button "Add" at bounding box center [633, 261] width 25 height 12
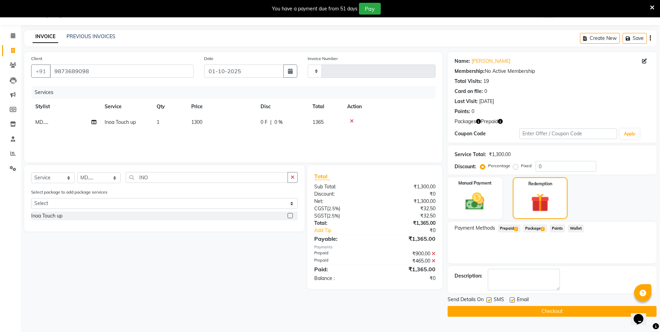
scroll to position [17, 0]
click at [530, 312] on button "Checkout" at bounding box center [552, 311] width 209 height 11
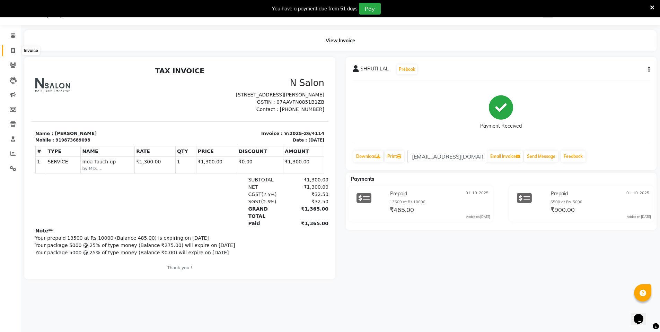
click at [10, 49] on span at bounding box center [13, 51] width 12 height 8
select select "service"
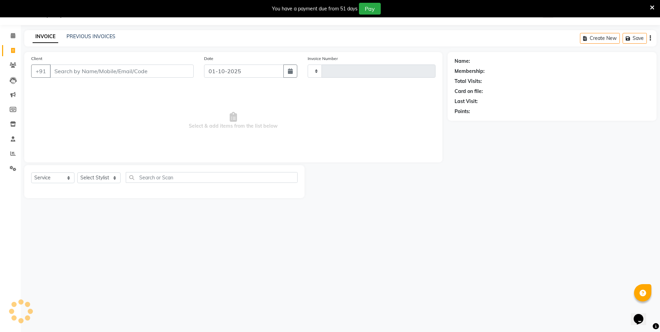
type input "4115"
select select "3472"
click at [78, 71] on input "Client" at bounding box center [122, 70] width 144 height 13
type input "S"
select select "P"
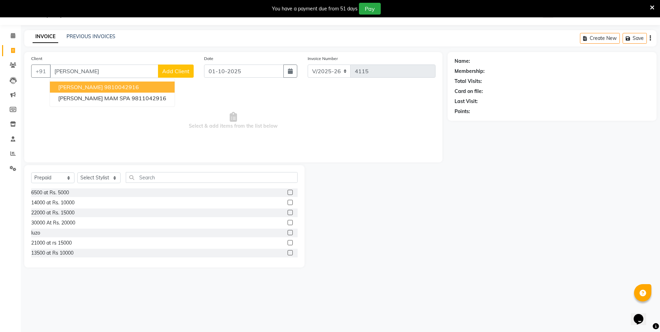
click at [103, 84] on span "[PERSON_NAME]" at bounding box center [80, 87] width 45 height 7
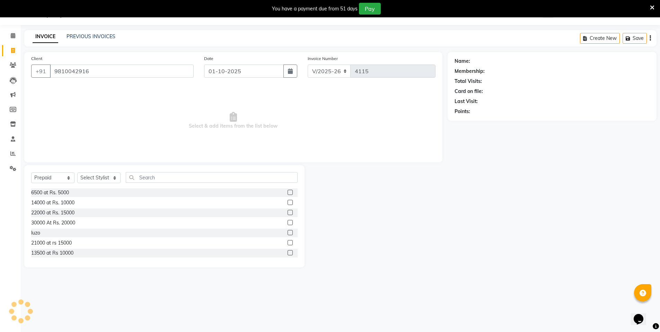
type input "9810042916"
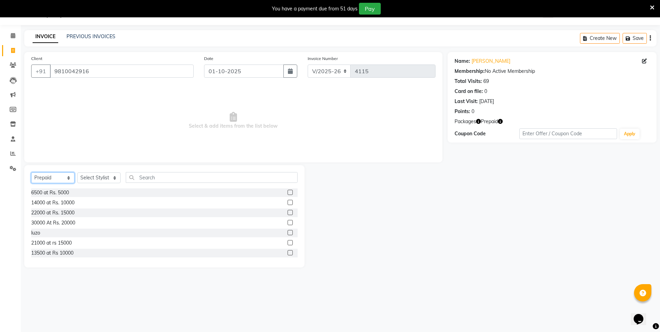
click at [51, 176] on select "Select Service Product Membership Package Voucher Prepaid Gift Card" at bounding box center [52, 177] width 43 height 11
select select "service"
click at [31, 172] on select "Select Service Product Membership Package Voucher Prepaid Gift Card" at bounding box center [52, 177] width 43 height 11
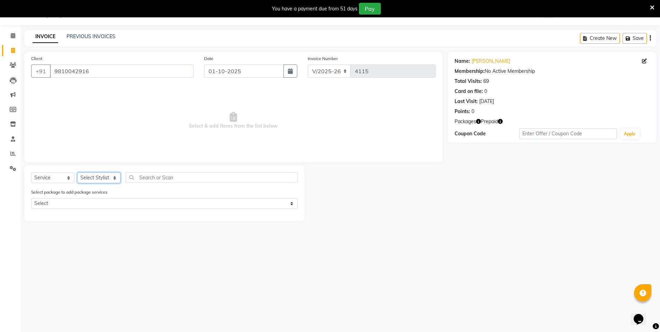
click at [112, 174] on select "Select Stylist [PERSON_NAME] [PERSON_NAME] MANAGER MD..... [PERSON_NAME] [PERSO…" at bounding box center [98, 177] width 43 height 11
select select "15674"
click at [77, 172] on select "Select Stylist [PERSON_NAME] [PERSON_NAME] MANAGER MD..... [PERSON_NAME] [PERSO…" at bounding box center [98, 177] width 43 height 11
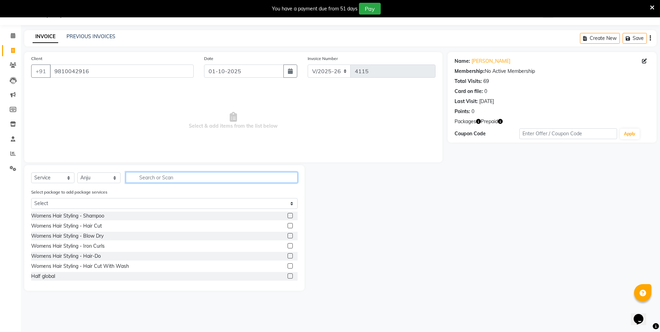
click at [140, 180] on input "text" at bounding box center [212, 177] width 172 height 11
type input "MAK"
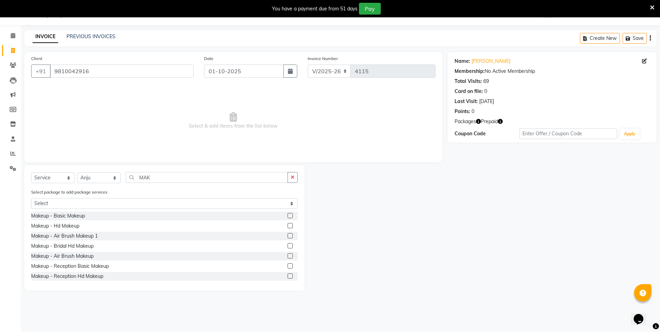
click at [288, 216] on label at bounding box center [290, 215] width 5 height 5
click at [288, 216] on input "checkbox" at bounding box center [290, 216] width 5 height 5
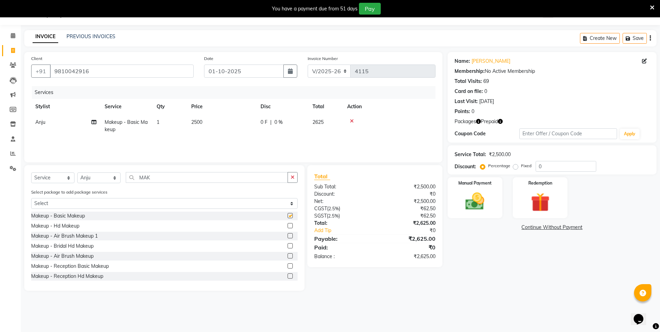
checkbox input "false"
click at [104, 177] on select "Select Stylist [PERSON_NAME] [PERSON_NAME] MANAGER MD..... [PERSON_NAME] [PERSO…" at bounding box center [98, 177] width 43 height 11
select select "72439"
click at [77, 172] on select "Select Stylist [PERSON_NAME] [PERSON_NAME] MANAGER MD..... [PERSON_NAME] [PERSO…" at bounding box center [98, 177] width 43 height 11
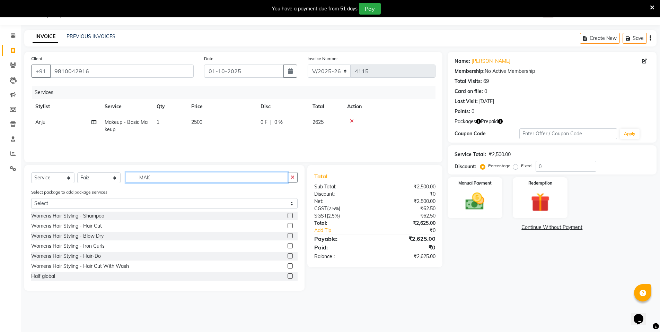
click at [156, 180] on input "MAK" at bounding box center [207, 177] width 162 height 11
type input "M"
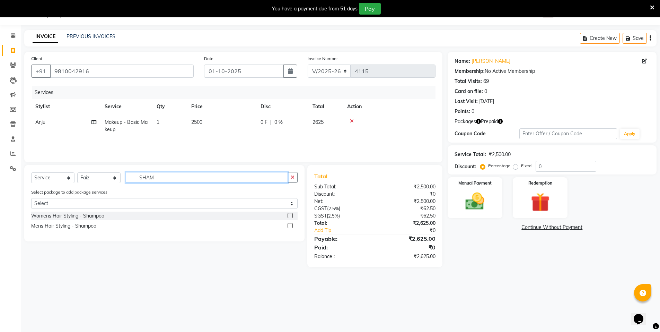
type input "SHAM"
click at [291, 213] on label at bounding box center [290, 215] width 5 height 5
click at [291, 214] on input "checkbox" at bounding box center [290, 216] width 5 height 5
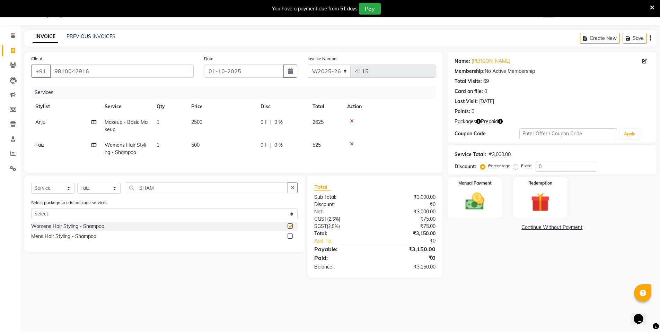
checkbox input "false"
click at [180, 192] on input "SHAM" at bounding box center [207, 187] width 162 height 11
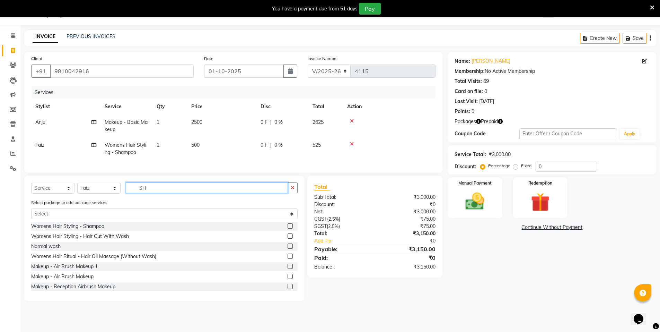
type input "S"
type input "cur"
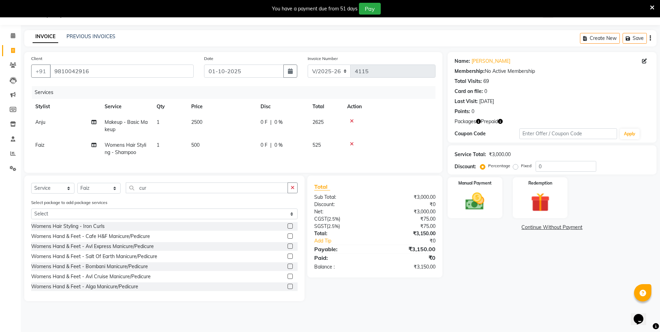
click at [288, 228] on label at bounding box center [290, 225] width 5 height 5
click at [288, 228] on input "checkbox" at bounding box center [290, 226] width 5 height 5
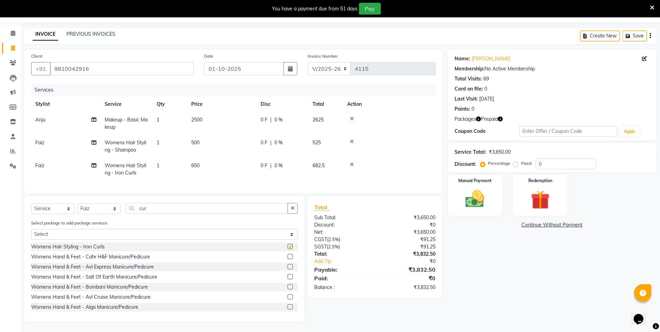
checkbox input "false"
click at [163, 210] on input "cur" at bounding box center [207, 208] width 162 height 11
type input "c"
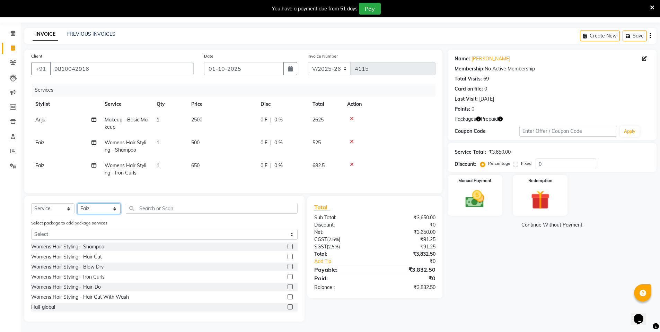
click at [87, 208] on select "Select Stylist [PERSON_NAME] [PERSON_NAME] MANAGER MD..... [PERSON_NAME] [PERSO…" at bounding box center [98, 208] width 43 height 11
select select "15667"
click at [77, 203] on select "Select Stylist [PERSON_NAME] [PERSON_NAME] MANAGER MD..... [PERSON_NAME] [PERSO…" at bounding box center [98, 208] width 43 height 11
click at [174, 210] on input "text" at bounding box center [212, 208] width 172 height 11
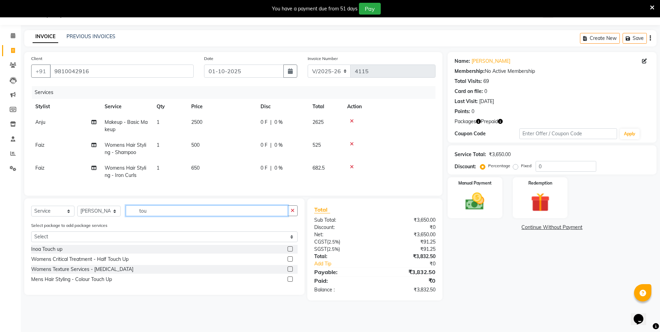
scroll to position [17, 0]
type input "tou"
click at [289, 251] on label at bounding box center [290, 248] width 5 height 5
click at [289, 251] on input "checkbox" at bounding box center [290, 249] width 5 height 5
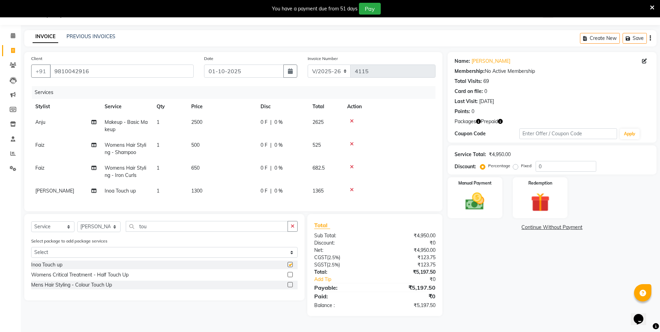
checkbox input "false"
click at [162, 192] on td "1" at bounding box center [170, 191] width 35 height 16
select select "15667"
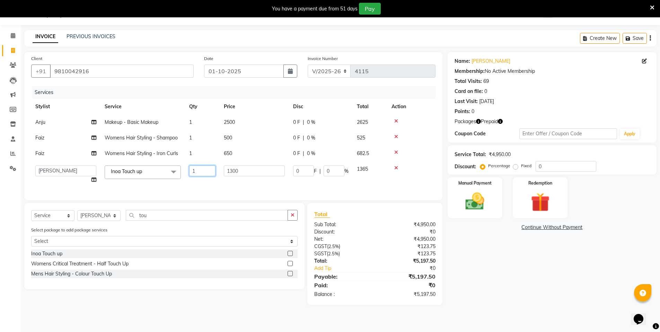
click at [207, 170] on input "1" at bounding box center [202, 170] width 26 height 11
type input "2"
click at [156, 220] on div "Select Service Product Membership Package Voucher Prepaid Gift Card Select Styl…" at bounding box center [164, 246] width 280 height 86
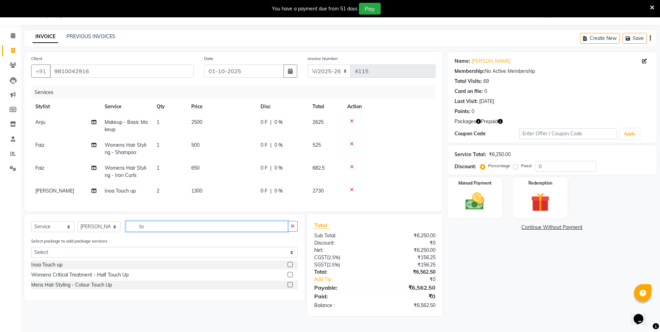
type input "t"
type input "ola"
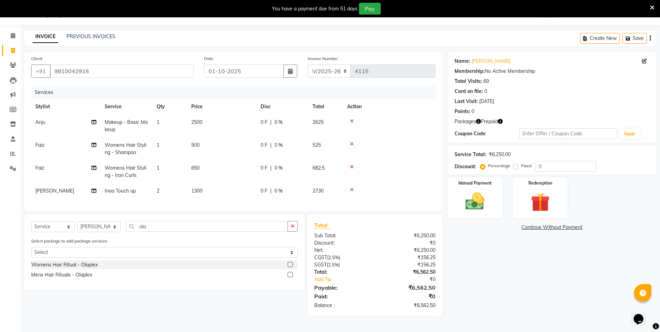
click at [291, 267] on label at bounding box center [290, 264] width 5 height 5
click at [291, 267] on input "checkbox" at bounding box center [290, 264] width 5 height 5
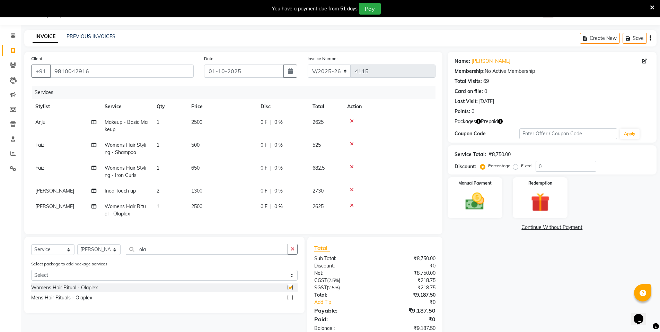
checkbox input "false"
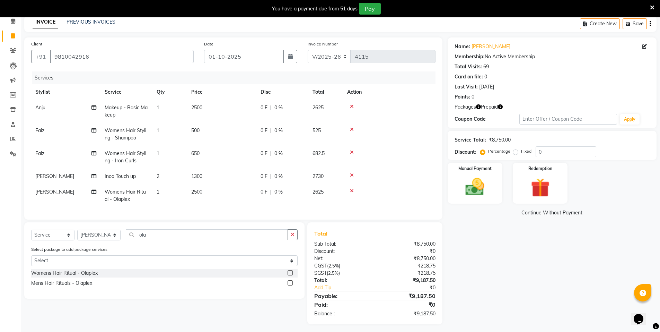
scroll to position [40, 0]
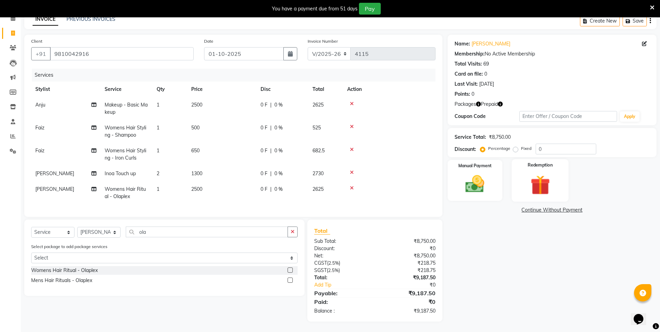
click at [528, 185] on img at bounding box center [540, 185] width 32 height 25
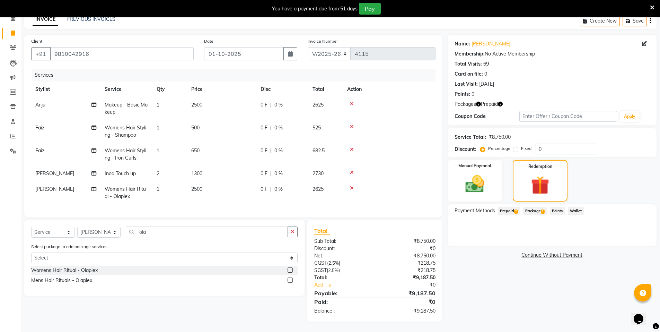
click at [506, 207] on span "Prepaid 2" at bounding box center [509, 211] width 23 height 8
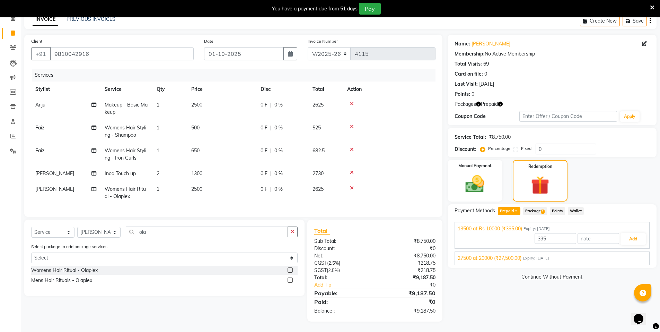
click at [510, 254] on span "27500 at 20000 (₹27,500.00)" at bounding box center [490, 257] width 64 height 7
click at [630, 249] on button "Add" at bounding box center [633, 255] width 25 height 12
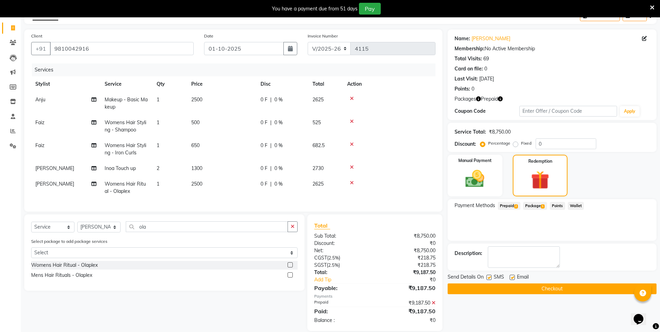
click at [557, 287] on button "Checkout" at bounding box center [552, 288] width 209 height 11
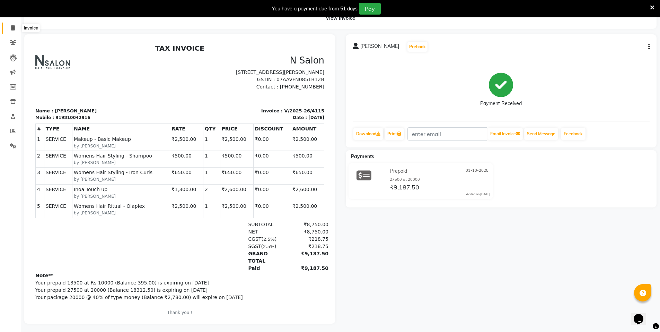
click at [14, 29] on icon at bounding box center [13, 27] width 4 height 5
select select "service"
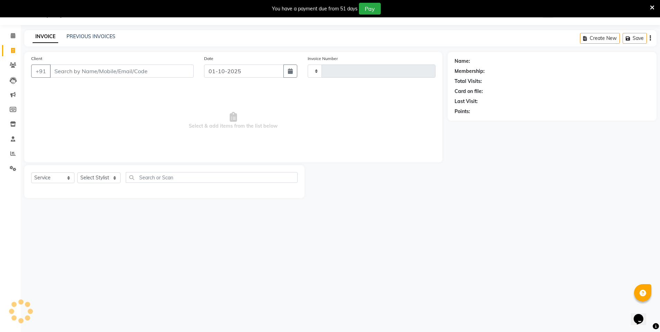
scroll to position [17, 0]
type input "4116"
select select "3472"
click at [92, 74] on input "Client" at bounding box center [122, 70] width 144 height 13
select select "P"
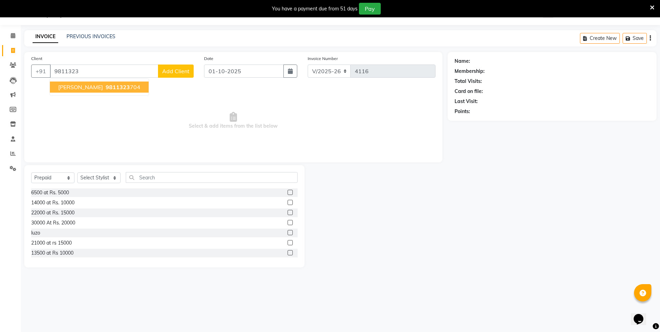
click at [111, 89] on span "9811323" at bounding box center [118, 87] width 24 height 7
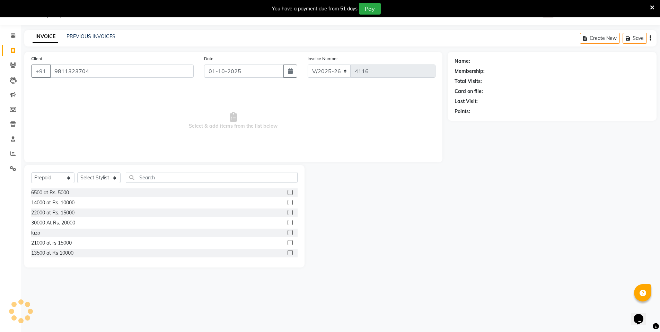
type input "9811323704"
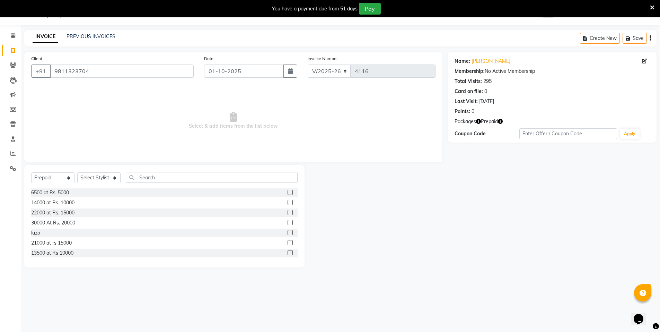
click at [480, 122] on icon "button" at bounding box center [478, 121] width 5 height 5
click at [449, 182] on div "Name: [PERSON_NAME] Membership: No Active Membership Total Visits: 295 Card on …" at bounding box center [555, 159] width 214 height 215
click at [501, 121] on icon "button" at bounding box center [500, 121] width 5 height 5
click at [488, 160] on div "Name: [PERSON_NAME] Membership: No Active Membership Total Visits: 295 Card on …" at bounding box center [555, 159] width 214 height 215
click at [476, 59] on link "[PERSON_NAME]" at bounding box center [491, 61] width 39 height 7
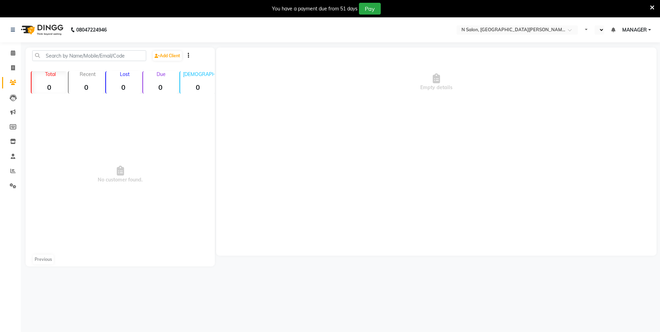
select select "en"
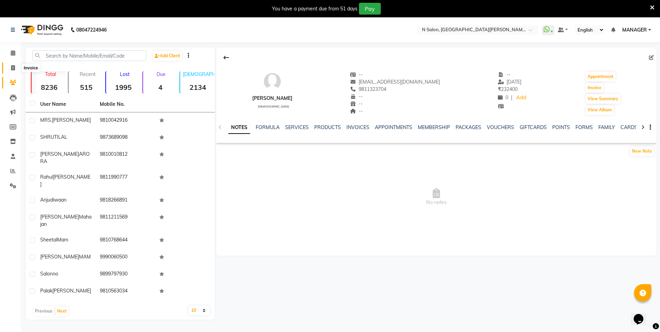
click at [14, 67] on icon at bounding box center [13, 67] width 4 height 5
select select "service"
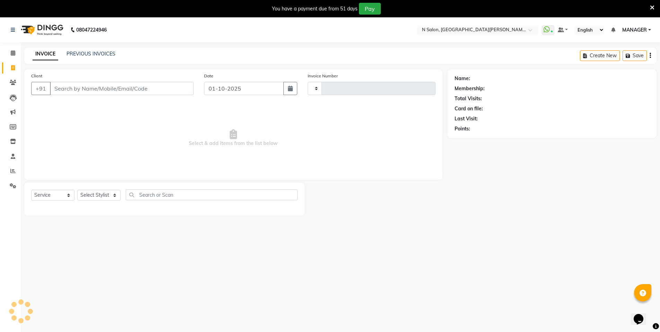
scroll to position [17, 0]
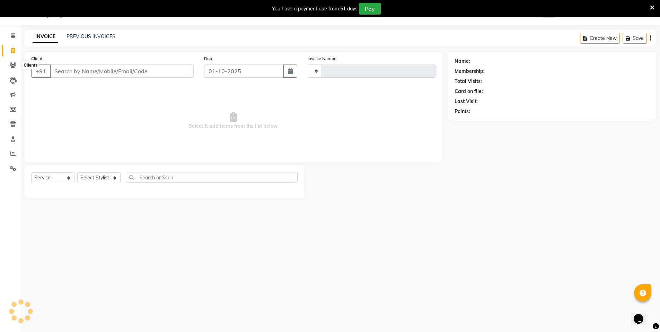
type input "4116"
select select "3472"
select select "P"
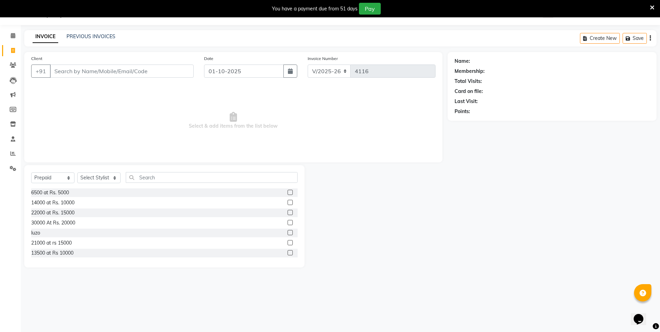
click at [96, 73] on input "Client" at bounding box center [122, 70] width 144 height 13
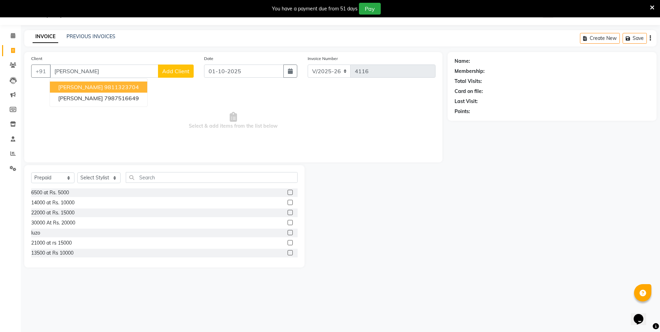
click at [104, 86] on ngb-highlight "9811323704" at bounding box center [121, 87] width 35 height 7
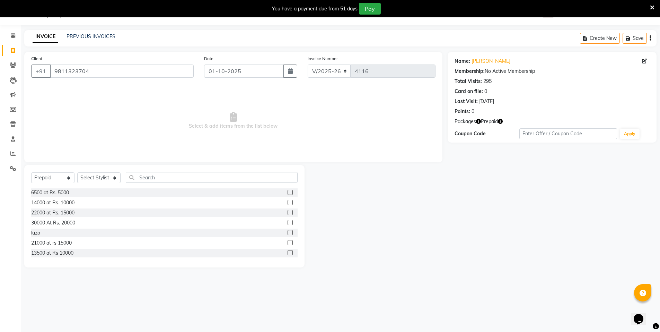
click at [480, 122] on icon "button" at bounding box center [478, 121] width 5 height 5
drag, startPoint x: 464, startPoint y: 161, endPoint x: 510, endPoint y: 112, distance: 66.7
click at [468, 156] on div "Name: [PERSON_NAME] Membership: No Active Membership Total Visits: 295 Card on …" at bounding box center [555, 159] width 214 height 215
click at [503, 121] on icon "button" at bounding box center [500, 121] width 5 height 5
click at [485, 171] on div "Name: [PERSON_NAME] Membership: No Active Membership Total Visits: 295 Card on …" at bounding box center [555, 159] width 214 height 215
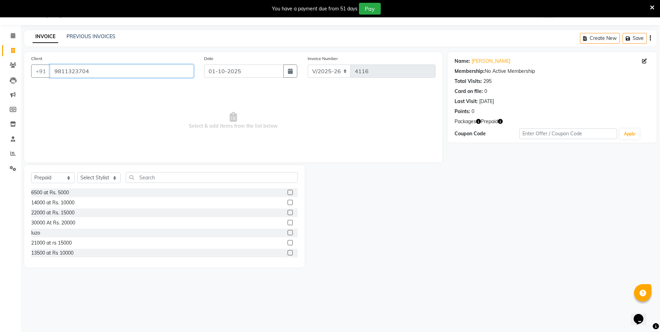
click at [116, 72] on input "9811323704" at bounding box center [122, 70] width 144 height 13
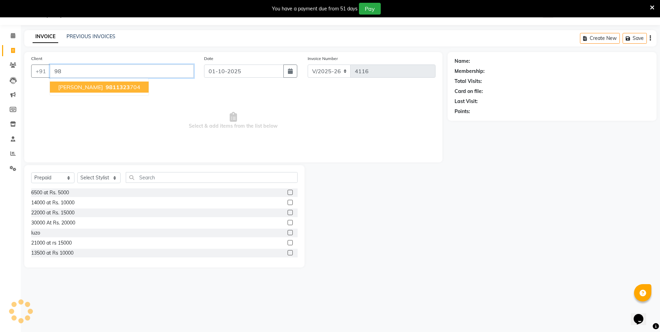
type input "9"
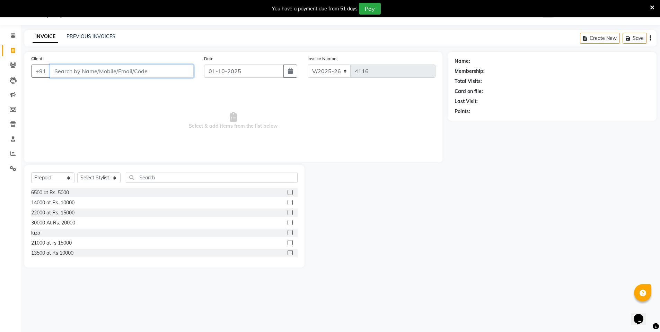
click at [146, 69] on input "Client" at bounding box center [122, 70] width 144 height 13
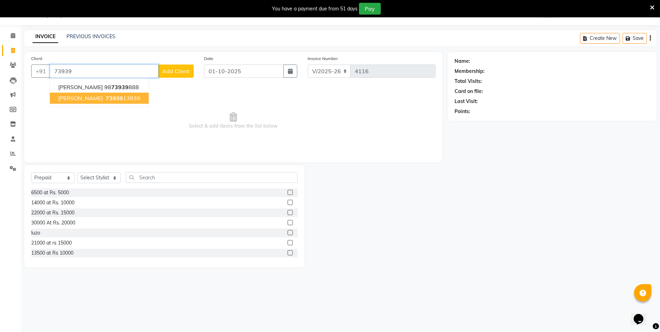
click at [121, 100] on ngb-highlight "73939 13939" at bounding box center [122, 98] width 36 height 7
type input "7393913939"
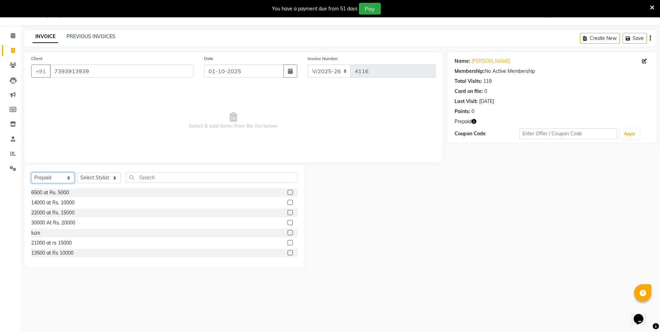
click at [61, 174] on select "Select Service Product Membership Package Voucher Prepaid Gift Card" at bounding box center [52, 177] width 43 height 11
select select "service"
click at [31, 172] on select "Select Service Product Membership Package Voucher Prepaid Gift Card" at bounding box center [52, 177] width 43 height 11
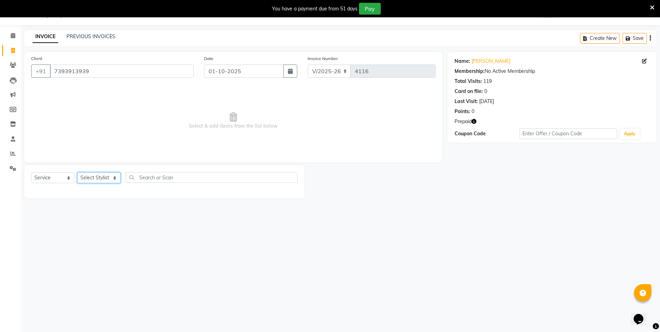
click at [107, 179] on select "Select Stylist [PERSON_NAME] [PERSON_NAME] MANAGER MD..... [PERSON_NAME] [PERSO…" at bounding box center [98, 177] width 43 height 11
select select "15673"
click at [77, 172] on select "Select Stylist [PERSON_NAME] [PERSON_NAME] MANAGER MD..... [PERSON_NAME] [PERSO…" at bounding box center [98, 177] width 43 height 11
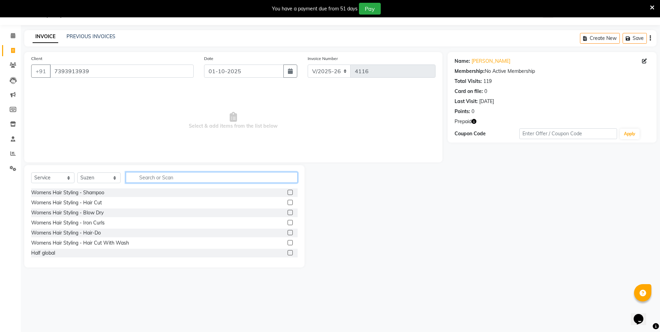
click at [173, 178] on input "text" at bounding box center [212, 177] width 172 height 11
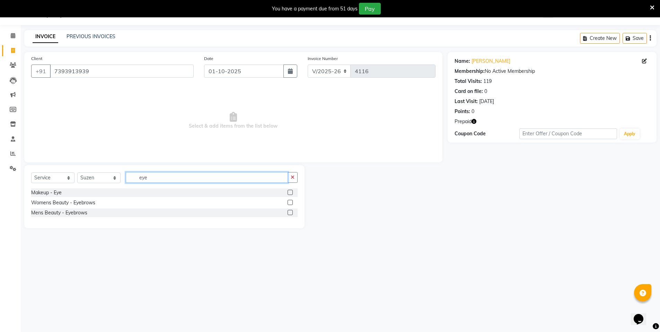
type input "eye"
click at [291, 202] on label at bounding box center [290, 202] width 5 height 5
click at [291, 202] on input "checkbox" at bounding box center [290, 202] width 5 height 5
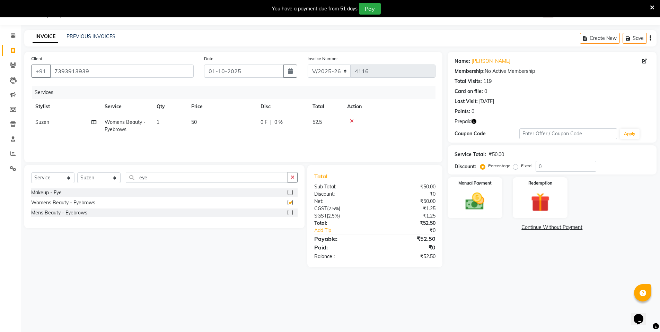
checkbox input "false"
click at [169, 178] on input "eye" at bounding box center [207, 177] width 162 height 11
type input "e"
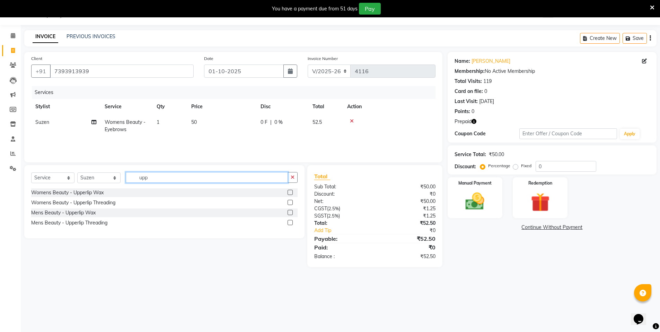
type input "upp"
click at [288, 192] on label at bounding box center [290, 192] width 5 height 5
click at [288, 192] on input "checkbox" at bounding box center [290, 192] width 5 height 5
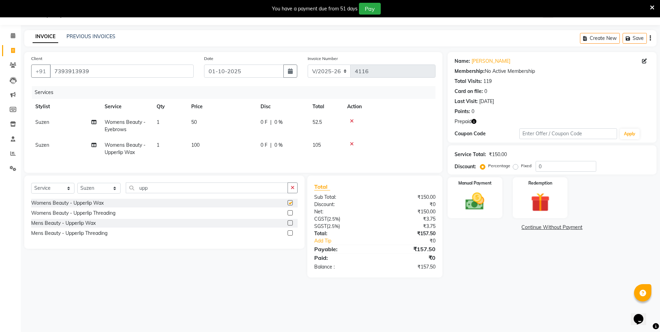
checkbox input "false"
click at [98, 193] on select "Select Stylist [PERSON_NAME] [PERSON_NAME] MANAGER MD..... [PERSON_NAME] [PERSO…" at bounding box center [98, 188] width 43 height 11
select select "92470"
click at [77, 188] on select "Select Stylist [PERSON_NAME] [PERSON_NAME] MANAGER MD..... [PERSON_NAME] [PERSO…" at bounding box center [98, 188] width 43 height 11
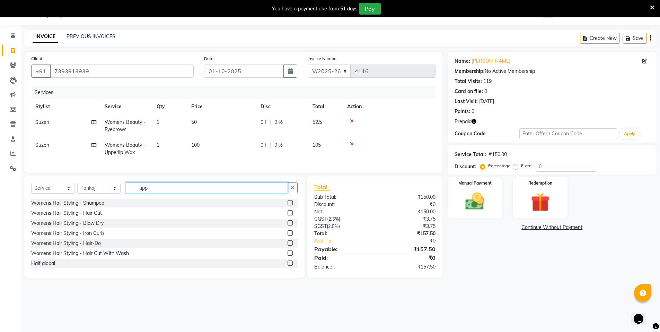
click at [160, 191] on input "upp" at bounding box center [207, 187] width 162 height 11
type input "u"
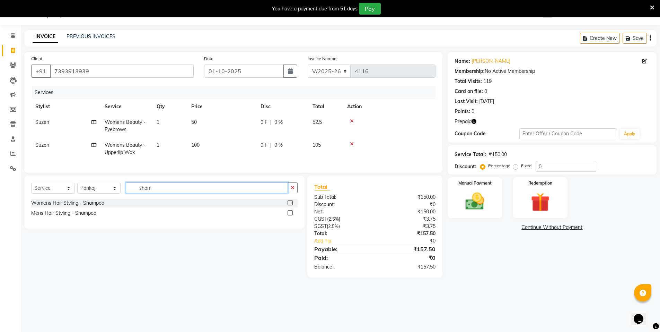
type input "sham"
click at [288, 205] on label at bounding box center [290, 202] width 5 height 5
click at [288, 205] on input "checkbox" at bounding box center [290, 203] width 5 height 5
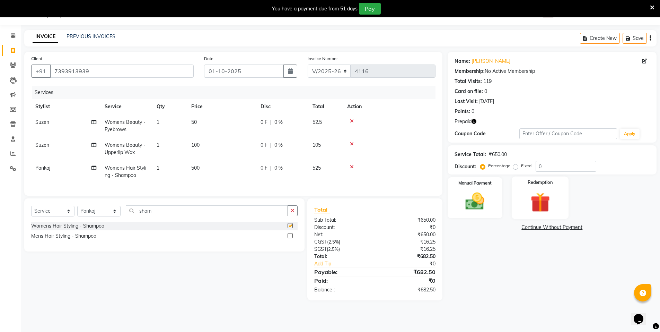
checkbox input "false"
click at [522, 194] on div "Redemption" at bounding box center [540, 197] width 57 height 43
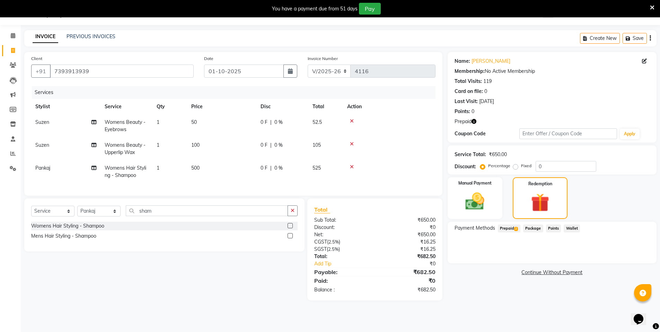
click at [509, 227] on span "Prepaid 2" at bounding box center [509, 228] width 23 height 8
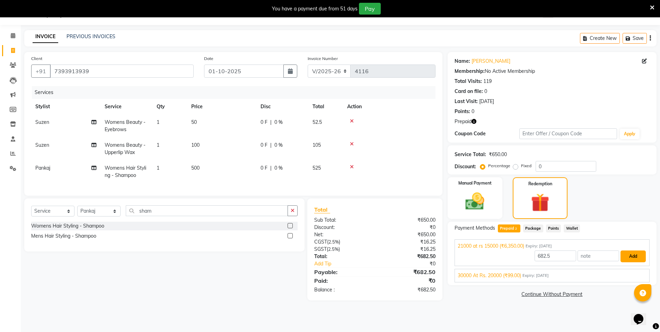
click at [625, 253] on button "Add" at bounding box center [633, 256] width 25 height 12
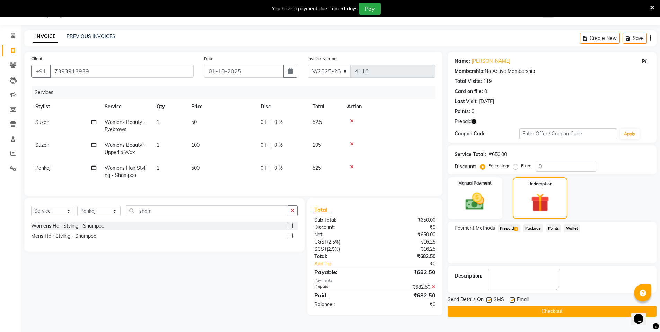
click at [586, 312] on button "Checkout" at bounding box center [552, 311] width 209 height 11
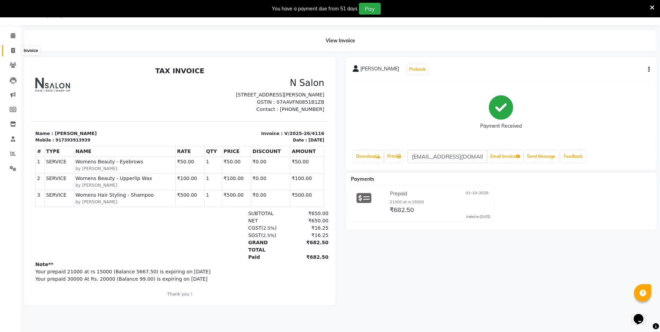
click at [15, 50] on icon at bounding box center [13, 50] width 4 height 5
select select "3472"
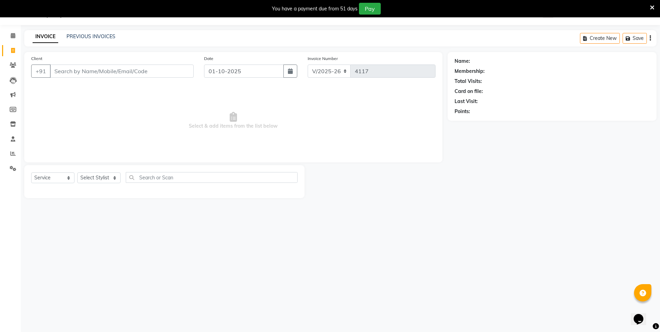
select select "P"
